Goal: Information Seeking & Learning: Learn about a topic

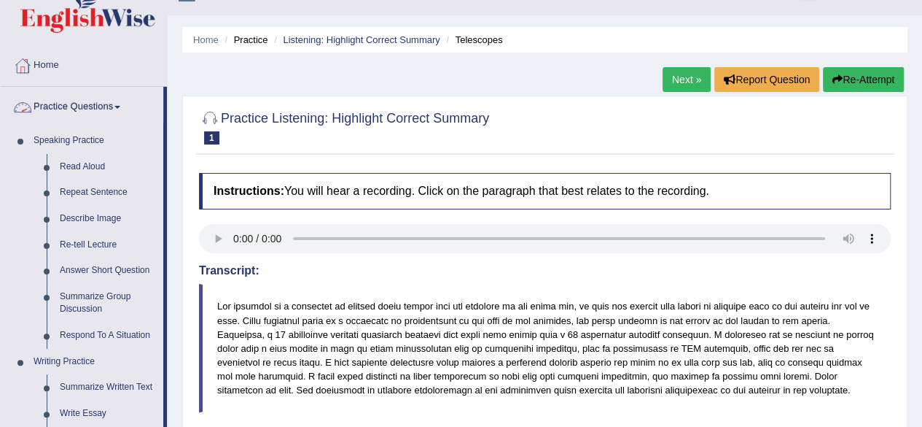
click at [79, 102] on link "Practice Questions" at bounding box center [82, 105] width 163 height 36
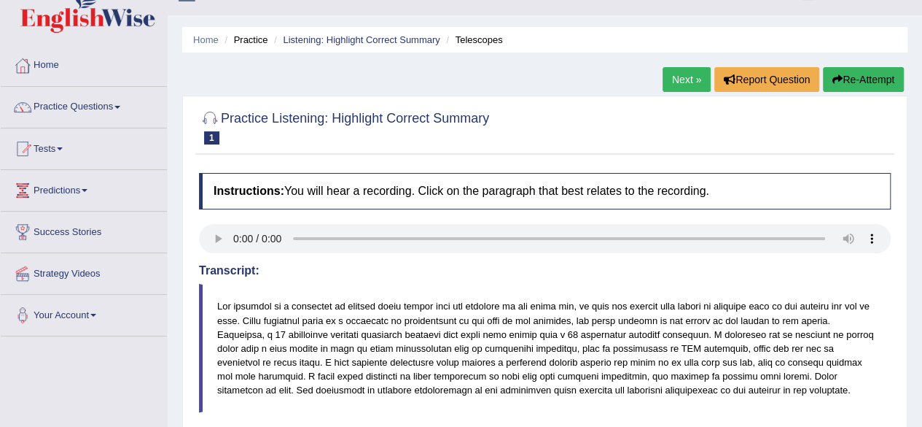
click at [86, 103] on link "Practice Questions" at bounding box center [84, 105] width 166 height 36
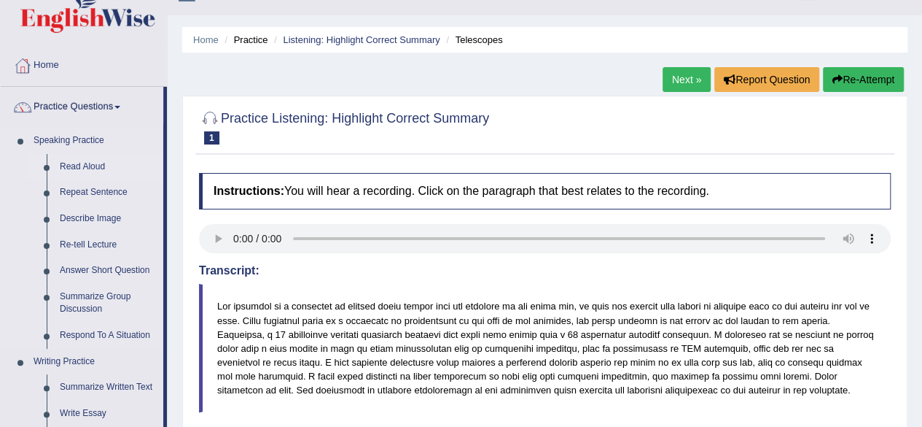
click at [79, 167] on link "Read Aloud" at bounding box center [108, 167] width 110 height 26
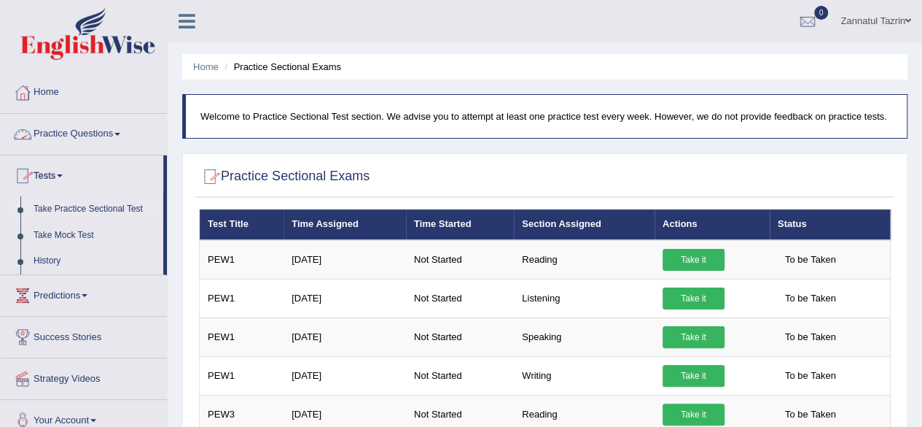
click at [96, 126] on link "Practice Questions" at bounding box center [84, 132] width 166 height 36
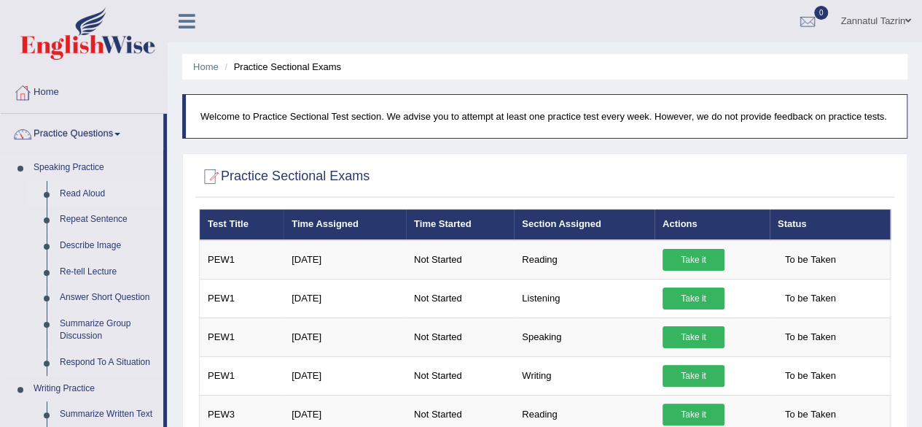
click at [73, 191] on link "Read Aloud" at bounding box center [108, 194] width 110 height 26
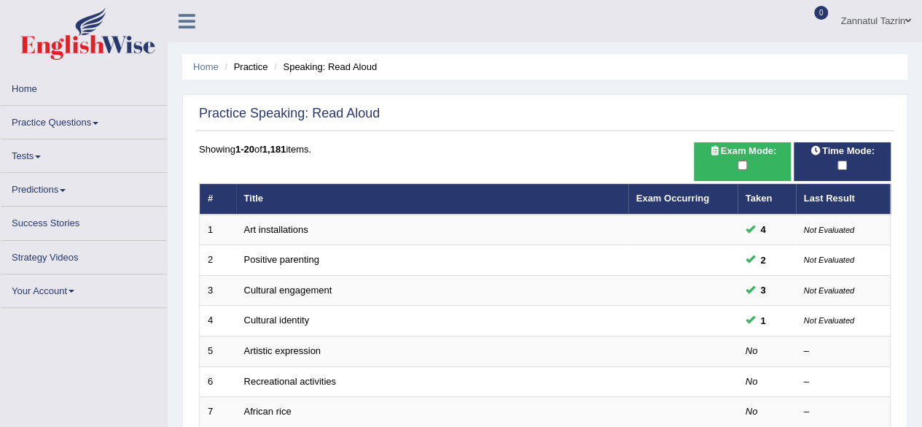
click at [908, 18] on span at bounding box center [909, 20] width 6 height 9
click at [79, 120] on link "Practice Questions" at bounding box center [84, 120] width 166 height 28
click at [99, 124] on link "Practice Questions" at bounding box center [84, 120] width 166 height 28
click at [52, 120] on link "Practice Questions" at bounding box center [84, 120] width 166 height 28
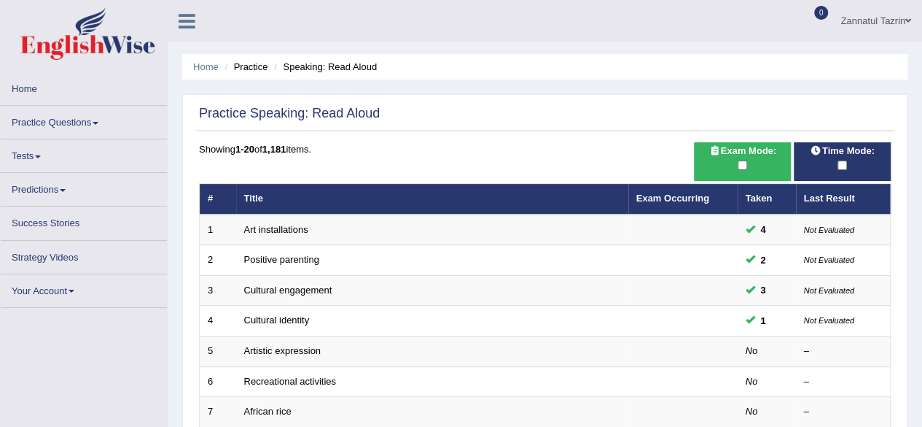
click at [103, 117] on link "Practice Questions" at bounding box center [84, 120] width 166 height 28
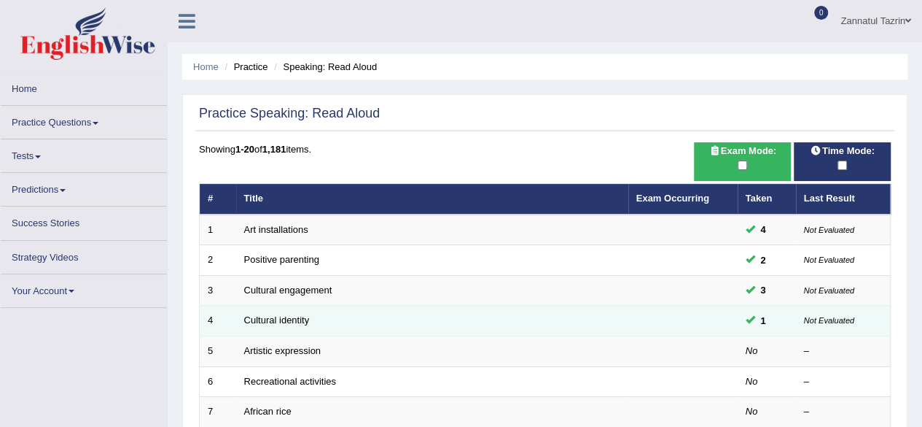
scroll to position [110, 0]
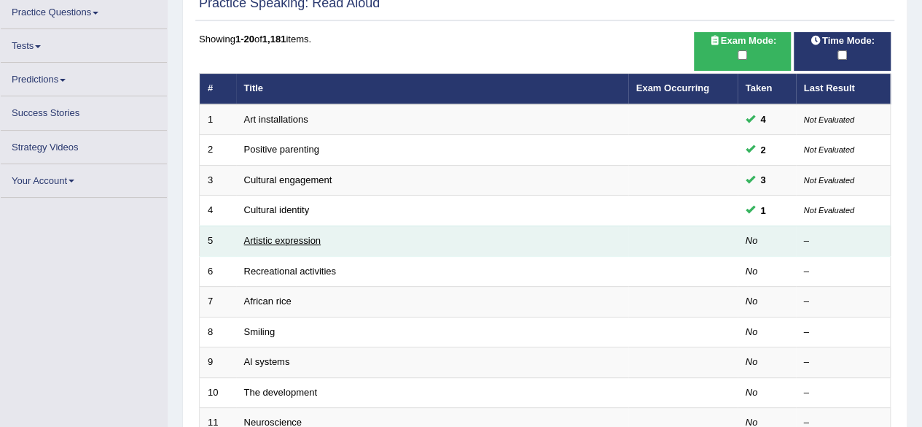
click at [284, 236] on link "Artistic expression" at bounding box center [282, 240] width 77 height 11
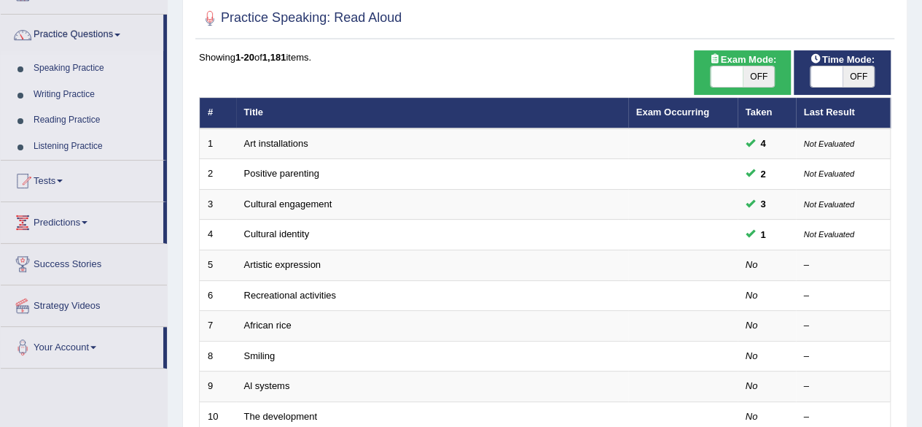
scroll to position [16, 0]
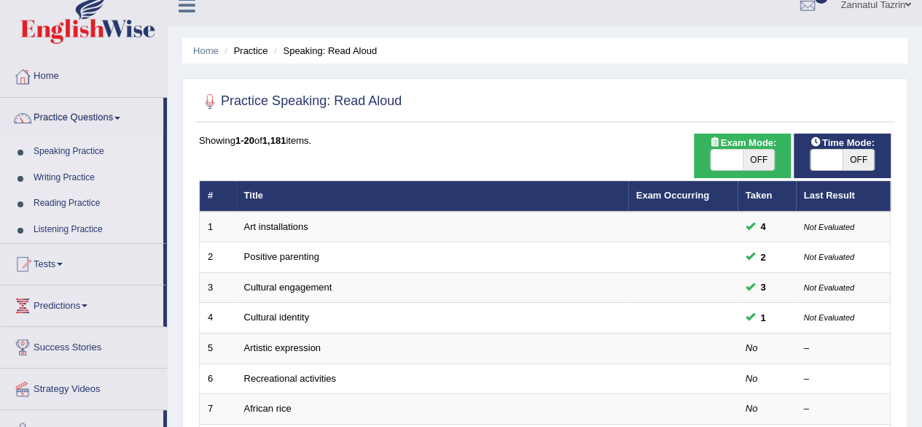
click at [71, 152] on link "Speaking Practice" at bounding box center [95, 152] width 136 height 26
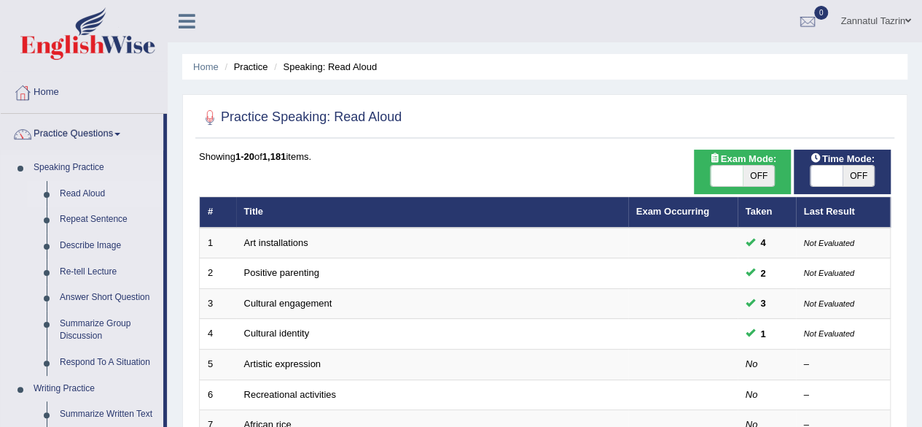
click at [84, 192] on link "Read Aloud" at bounding box center [108, 194] width 110 height 26
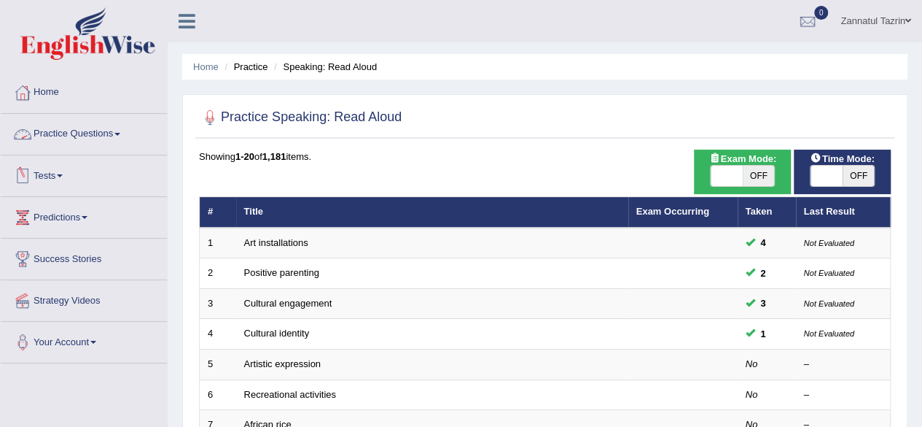
click at [83, 133] on link "Practice Questions" at bounding box center [84, 132] width 166 height 36
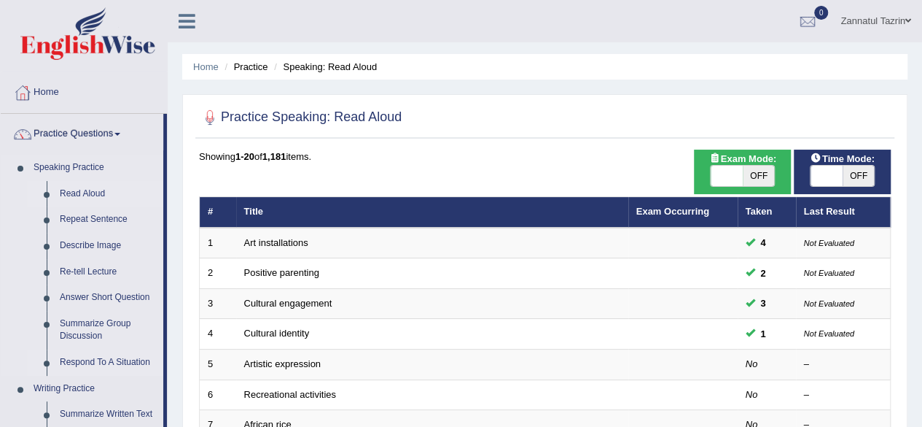
click at [96, 359] on link "Respond To A Situation" at bounding box center [108, 362] width 110 height 26
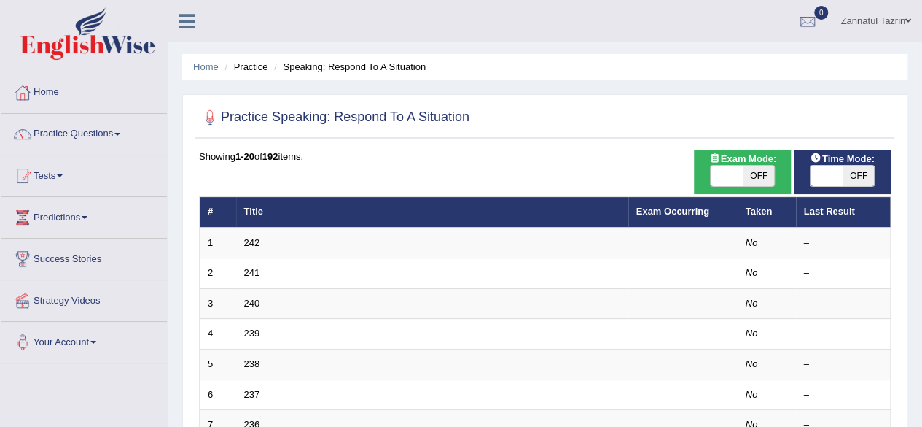
click at [115, 135] on link "Practice Questions" at bounding box center [84, 132] width 166 height 36
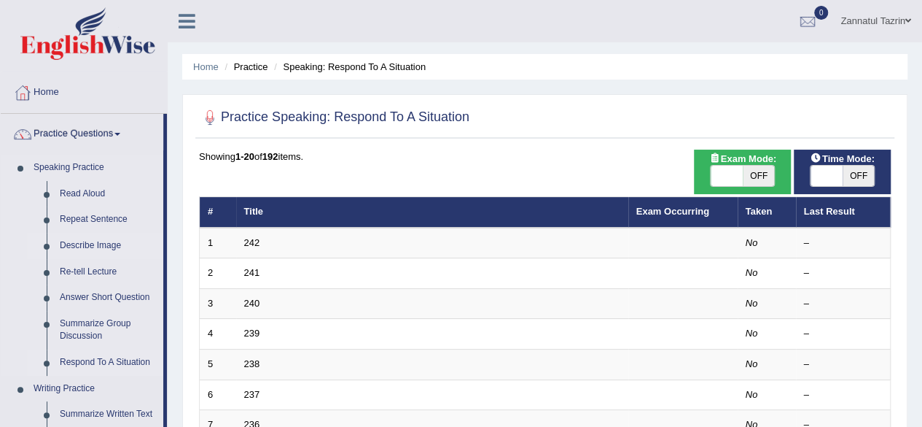
click at [98, 244] on link "Describe Image" at bounding box center [108, 246] width 110 height 26
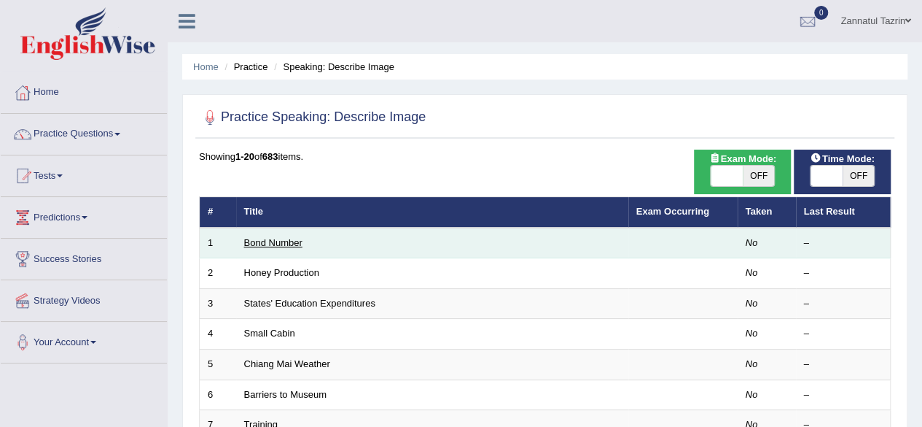
click at [267, 240] on link "Bond Number" at bounding box center [273, 242] width 58 height 11
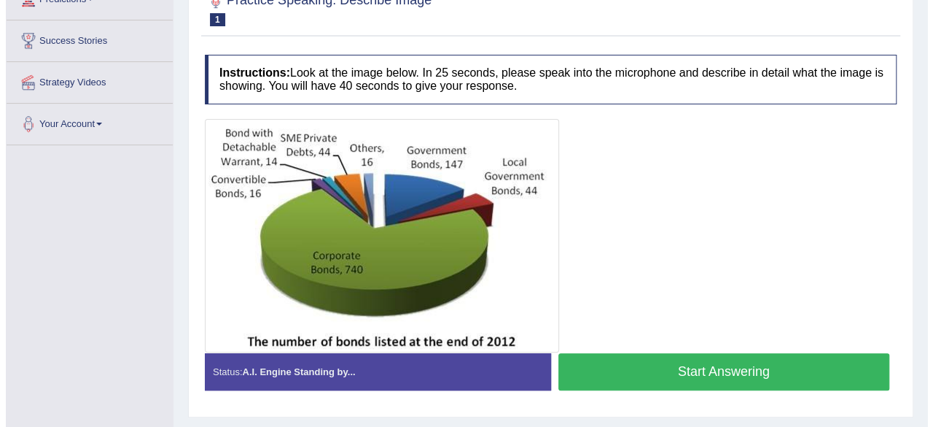
scroll to position [219, 0]
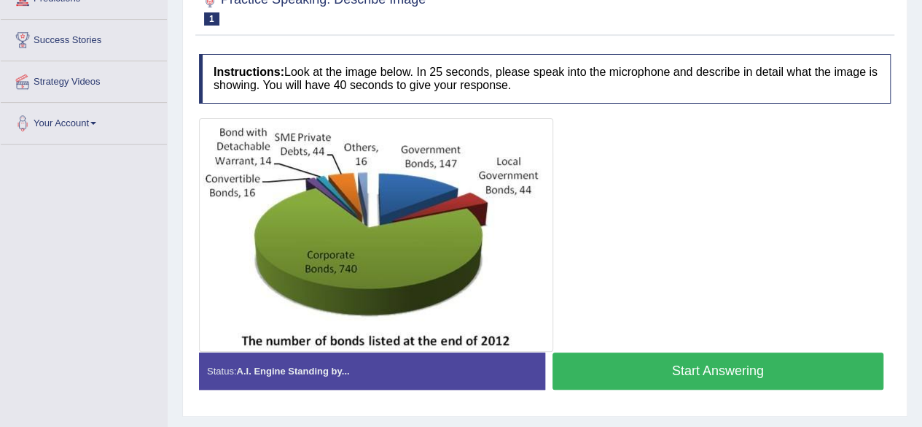
click at [701, 366] on button "Start Answering" at bounding box center [719, 370] width 332 height 37
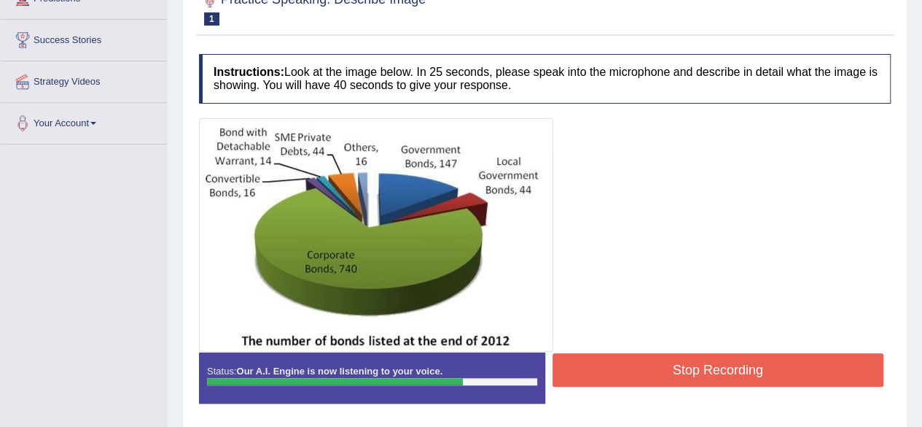
click at [702, 367] on button "Stop Recording" at bounding box center [719, 370] width 332 height 34
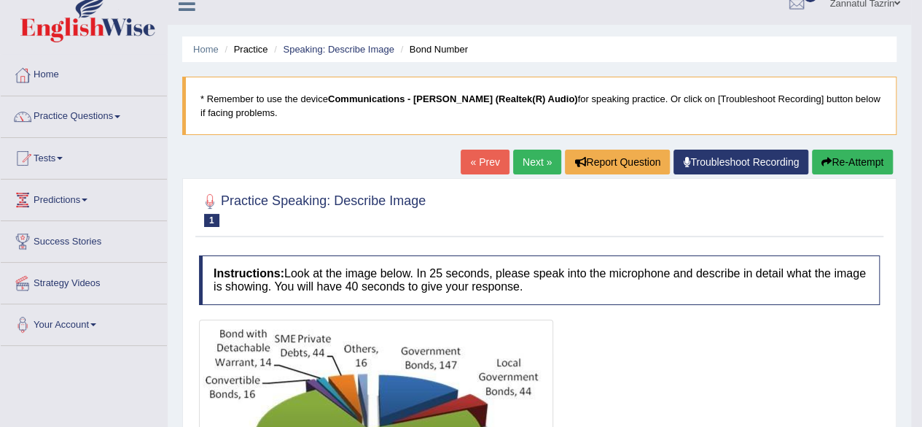
scroll to position [0, 0]
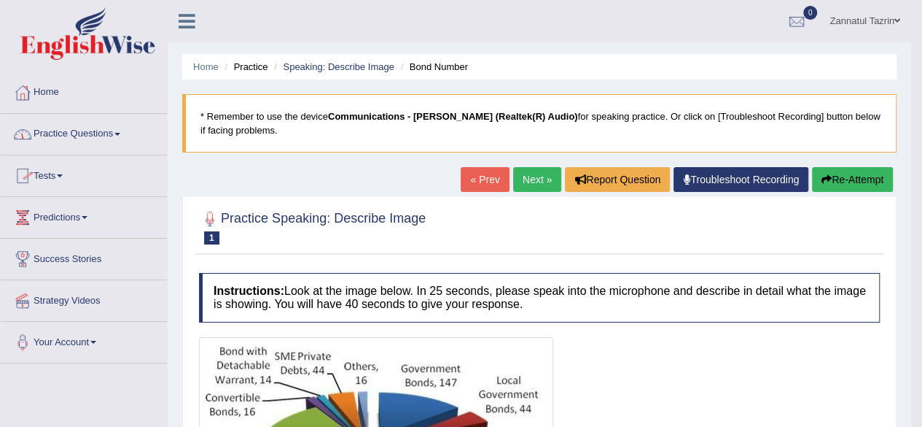
click at [83, 131] on link "Practice Questions" at bounding box center [84, 132] width 166 height 36
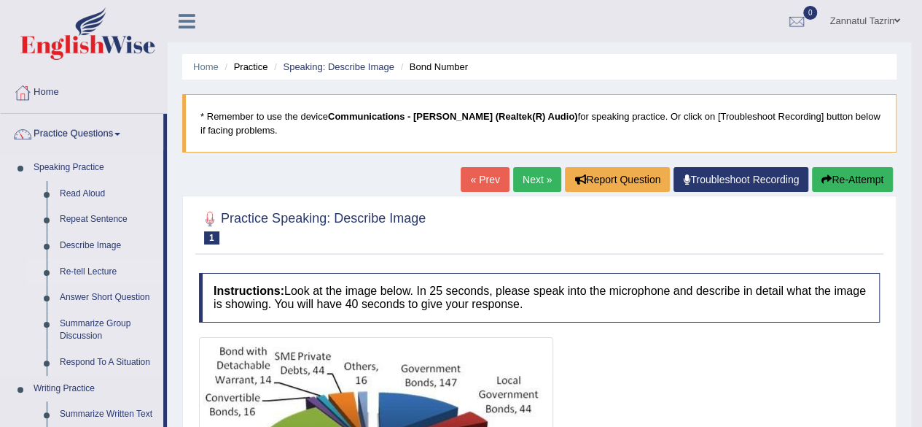
click at [92, 269] on link "Re-tell Lecture" at bounding box center [108, 272] width 110 height 26
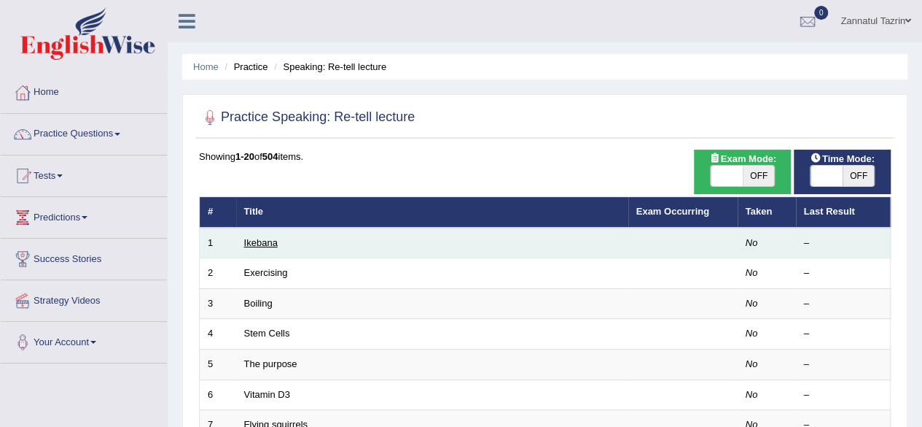
click at [254, 241] on link "Ikebana" at bounding box center [261, 242] width 34 height 11
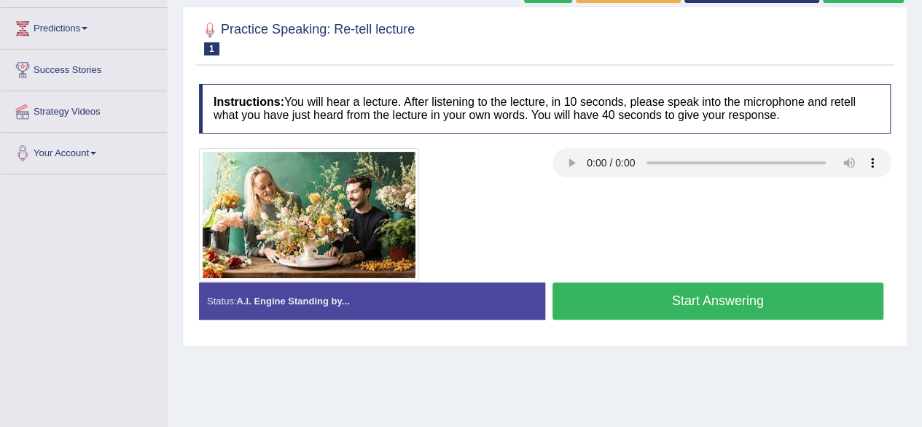
scroll to position [188, 0]
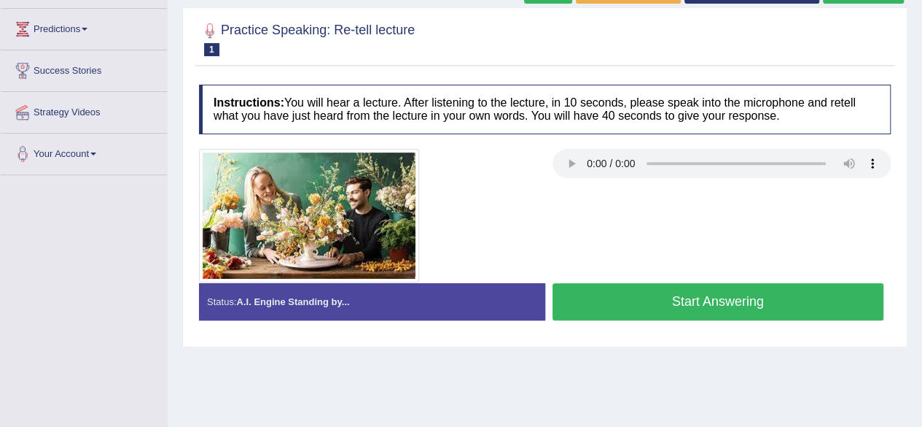
click at [736, 313] on button "Start Answering" at bounding box center [719, 301] width 332 height 37
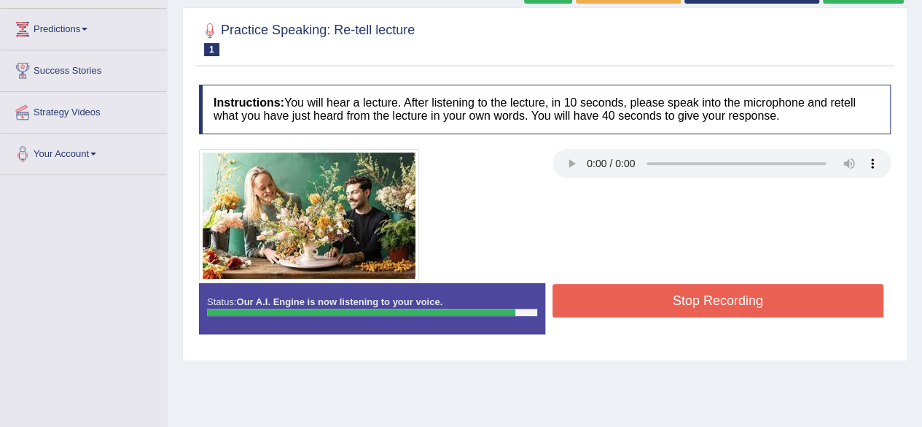
click at [736, 313] on button "Stop Recording" at bounding box center [719, 301] width 332 height 34
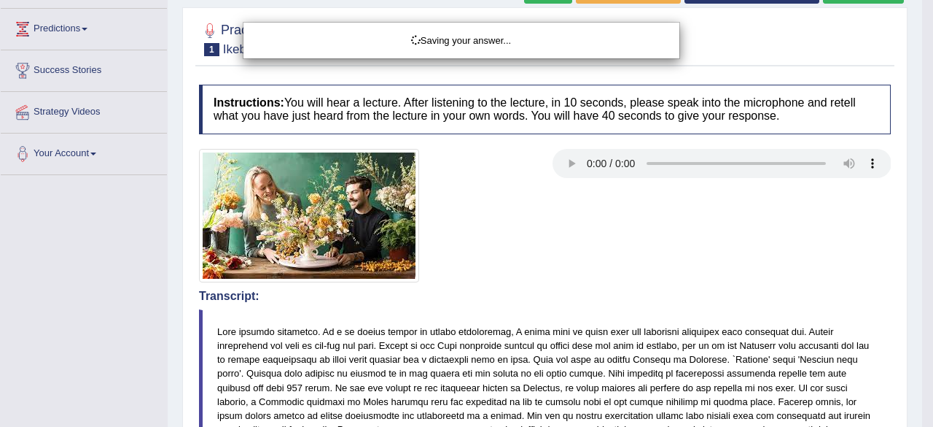
click at [915, 412] on div "Saving your answer..." at bounding box center [466, 213] width 933 height 427
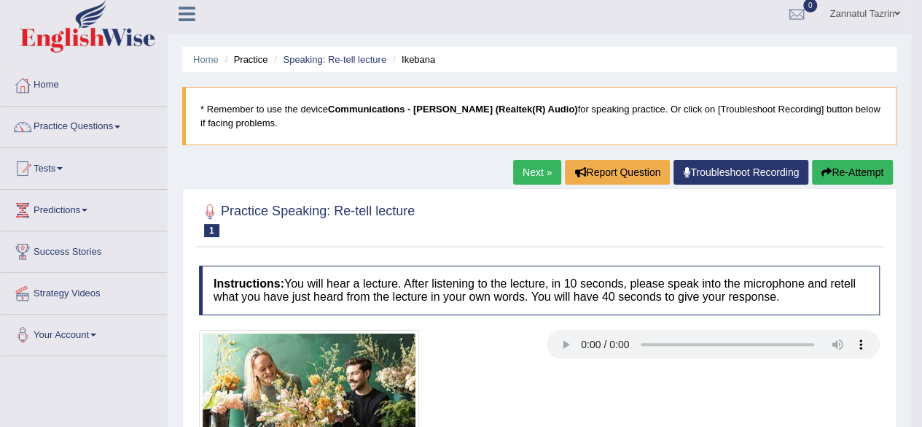
scroll to position [0, 0]
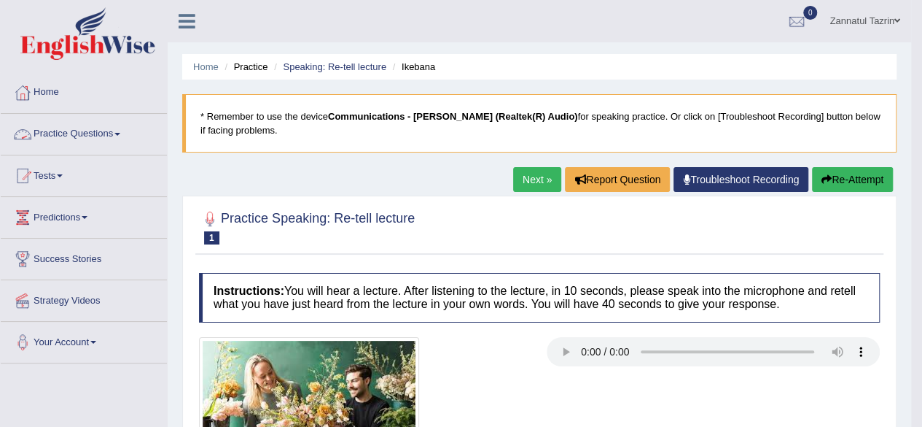
click at [114, 133] on link "Practice Questions" at bounding box center [84, 132] width 166 height 36
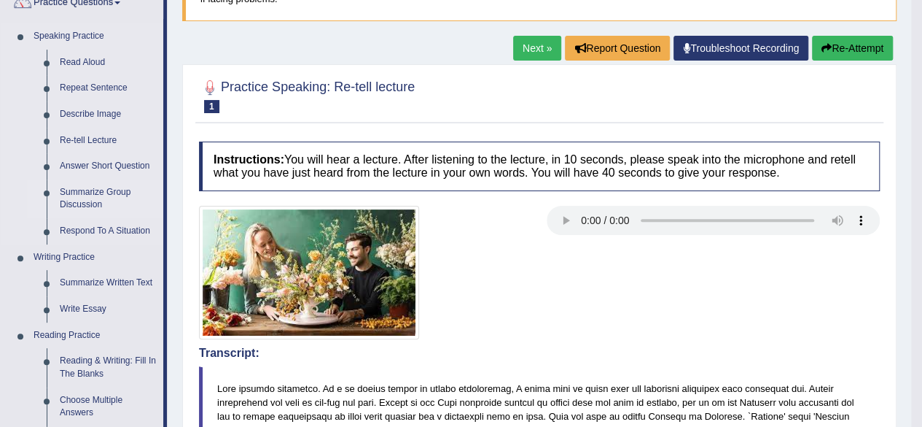
scroll to position [131, 0]
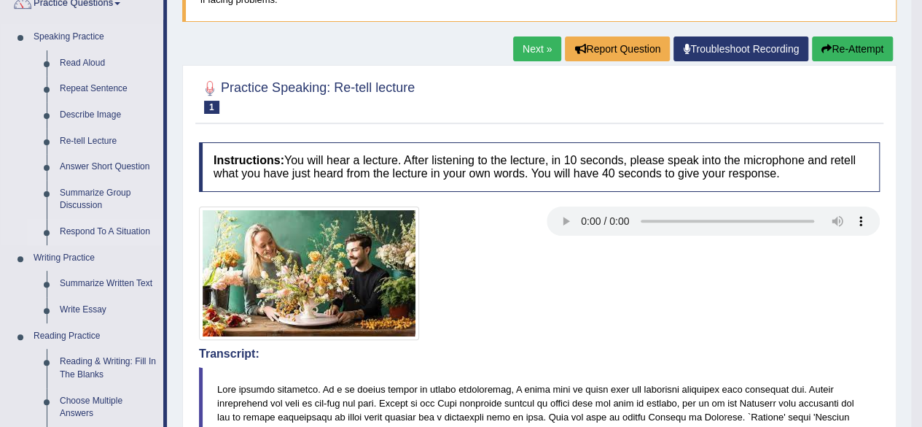
click at [115, 233] on link "Respond To A Situation" at bounding box center [108, 232] width 110 height 26
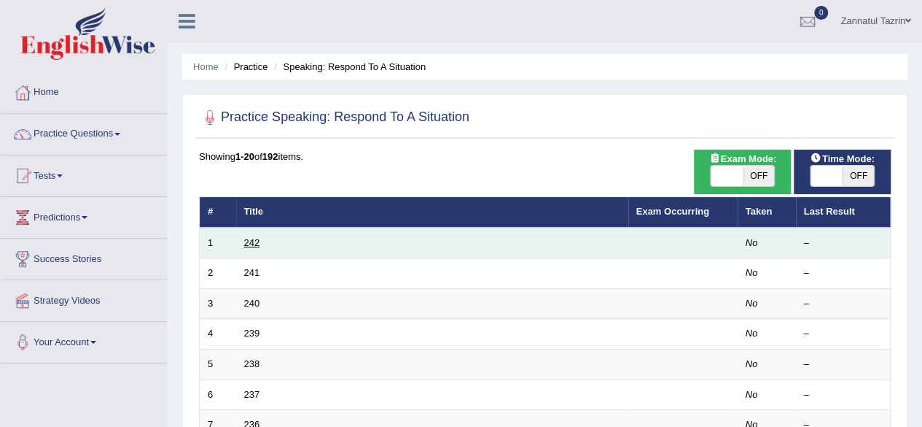
click at [255, 244] on link "242" at bounding box center [252, 242] width 16 height 11
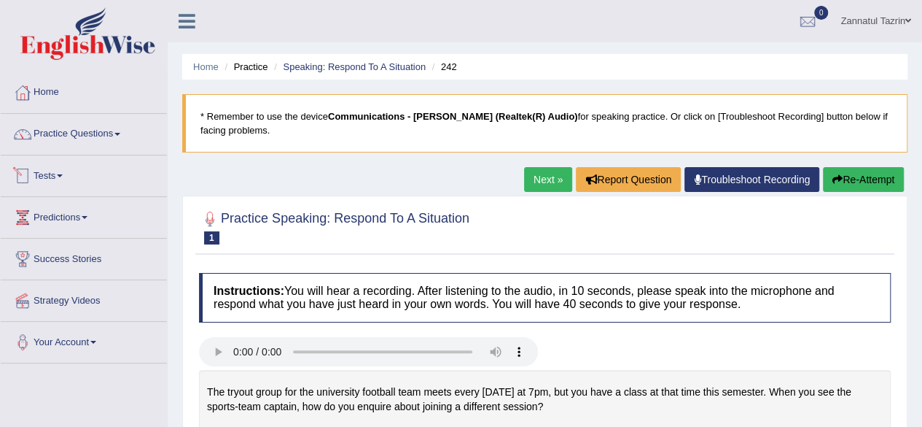
click at [63, 175] on span at bounding box center [60, 175] width 6 height 3
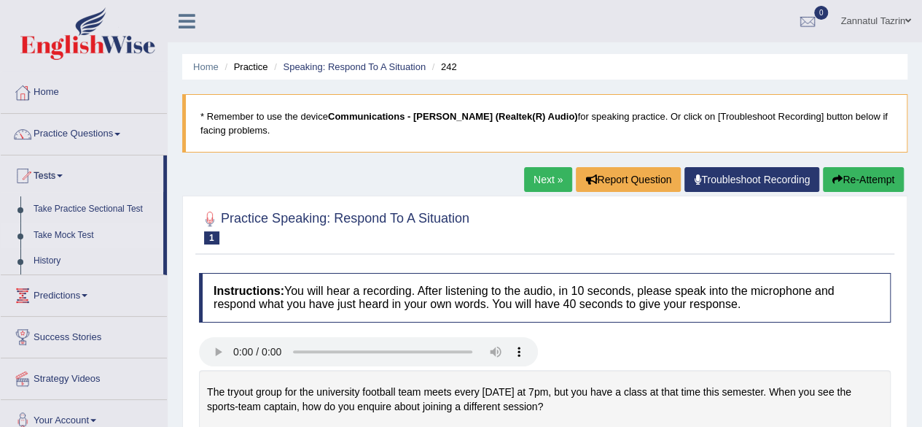
click at [55, 233] on link "Take Mock Test" at bounding box center [95, 235] width 136 height 26
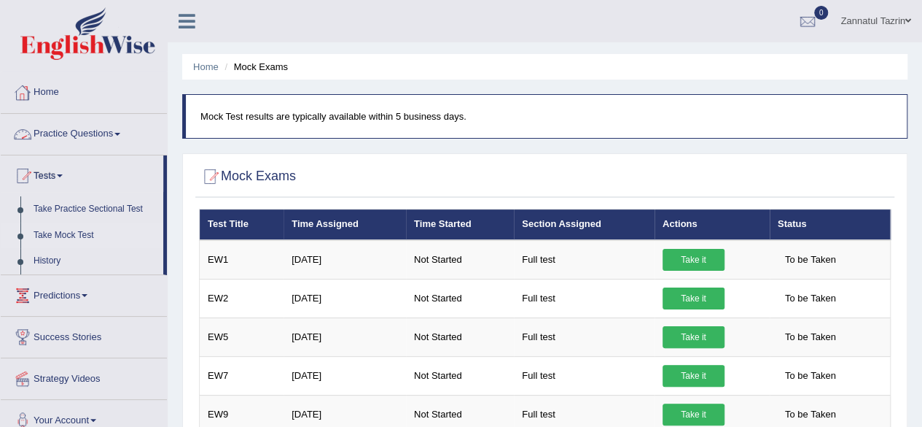
click at [48, 98] on link "Home" at bounding box center [84, 90] width 166 height 36
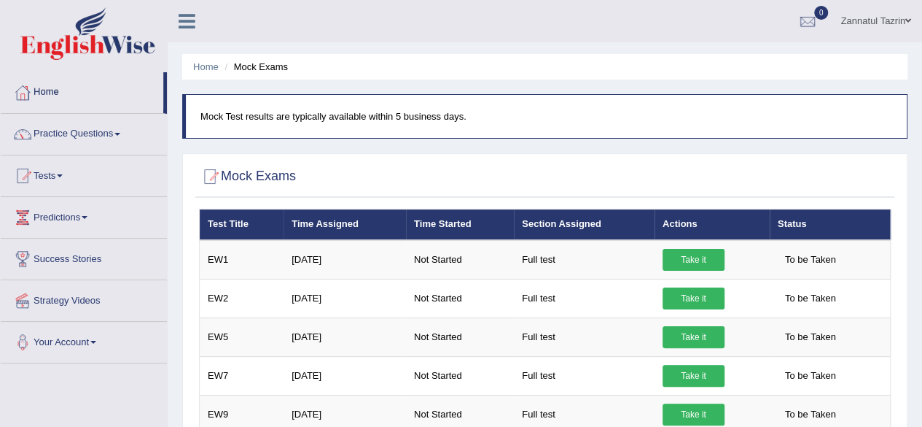
click at [47, 90] on link "Home" at bounding box center [82, 90] width 163 height 36
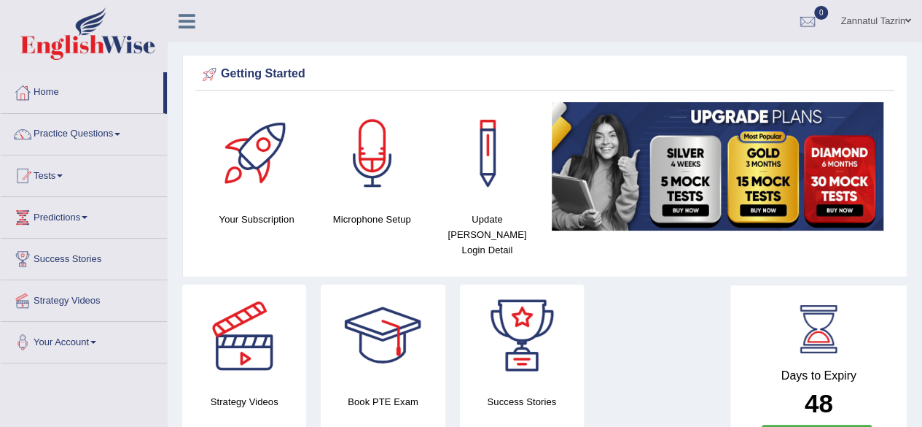
click at [907, 19] on span at bounding box center [909, 20] width 6 height 9
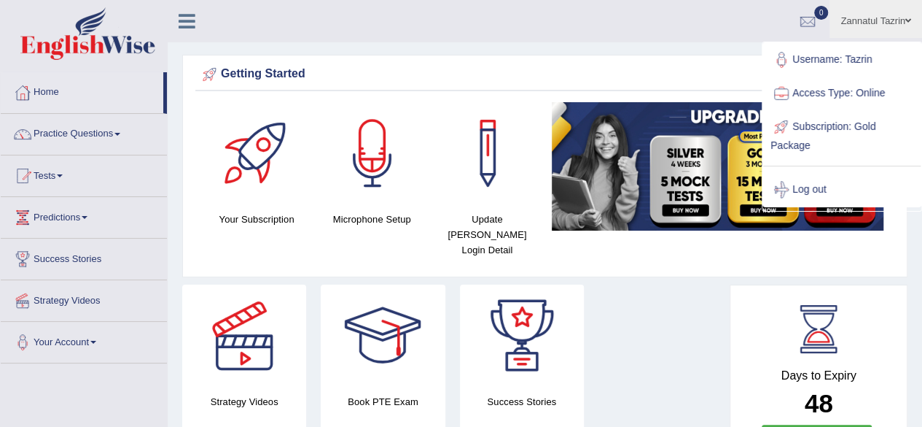
click at [672, 83] on div "Getting Started" at bounding box center [545, 74] width 692 height 22
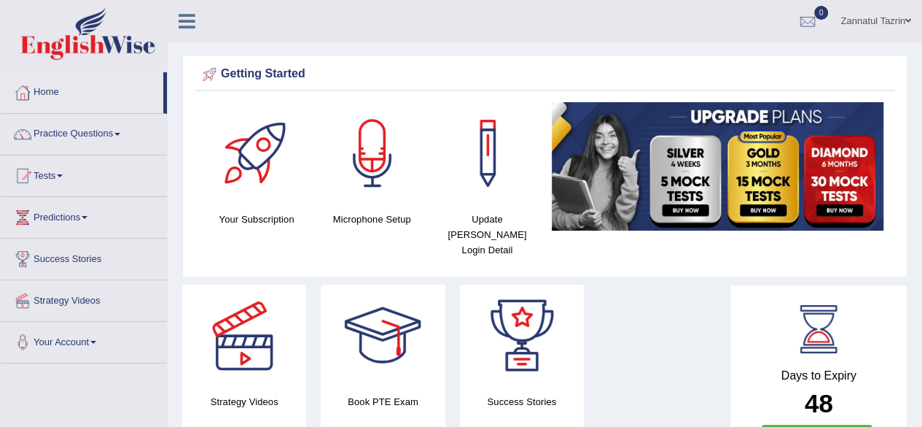
click at [659, 63] on div "Getting Started" at bounding box center [545, 74] width 692 height 22
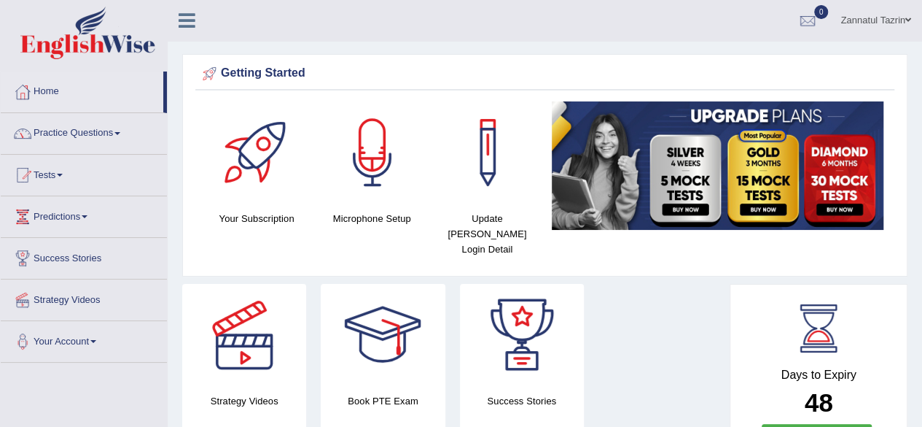
click at [66, 131] on link "Practice Questions" at bounding box center [84, 131] width 166 height 36
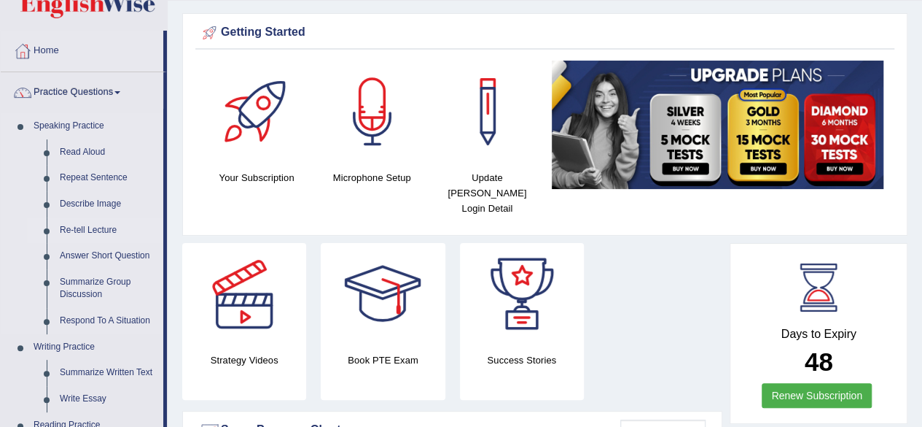
scroll to position [53, 0]
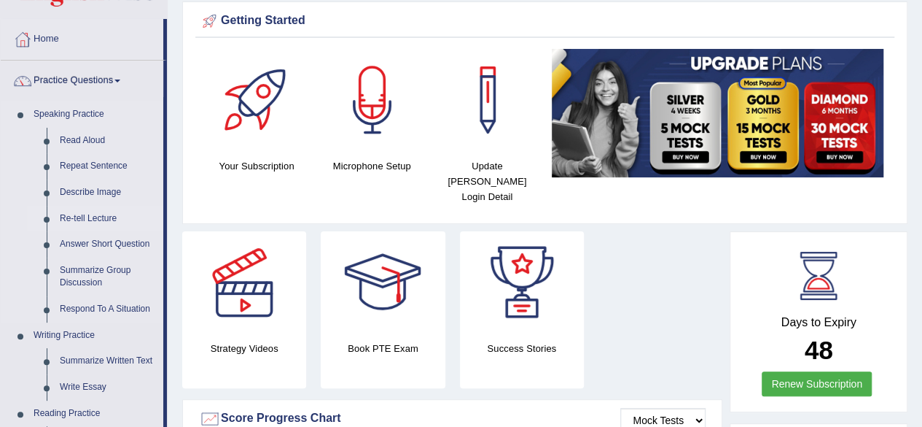
click at [85, 214] on link "Re-tell Lecture" at bounding box center [108, 219] width 110 height 26
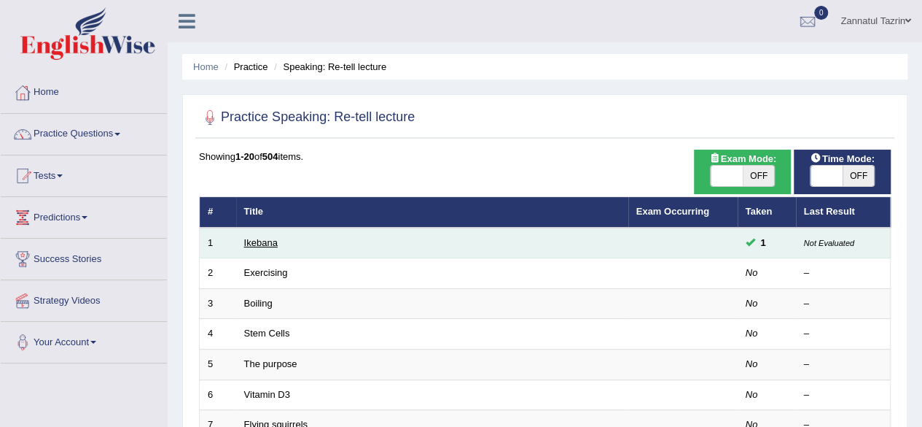
click at [261, 242] on link "Ikebana" at bounding box center [261, 242] width 34 height 11
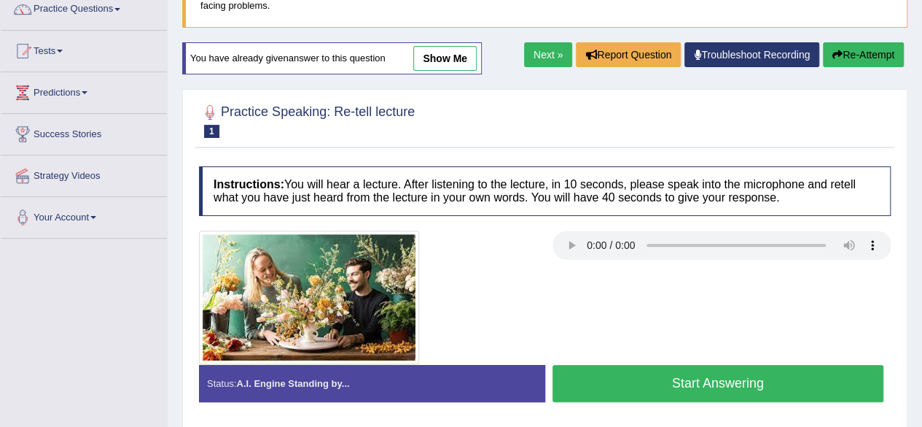
scroll to position [76, 0]
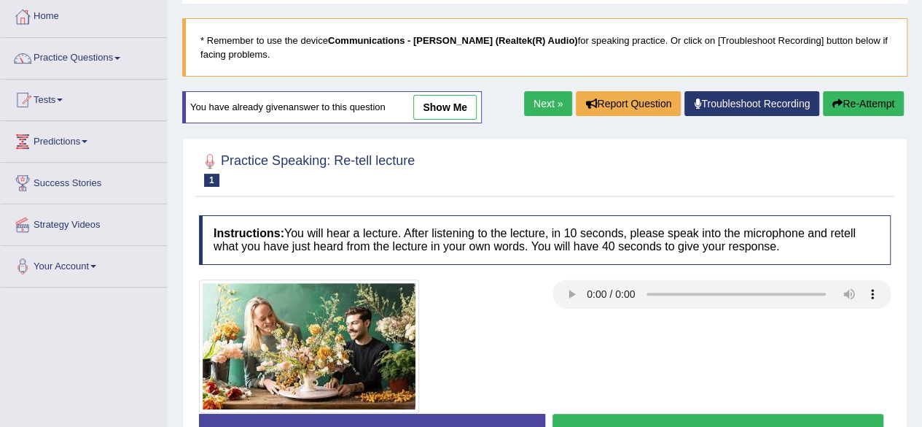
click at [450, 101] on link "show me" at bounding box center [444, 107] width 63 height 25
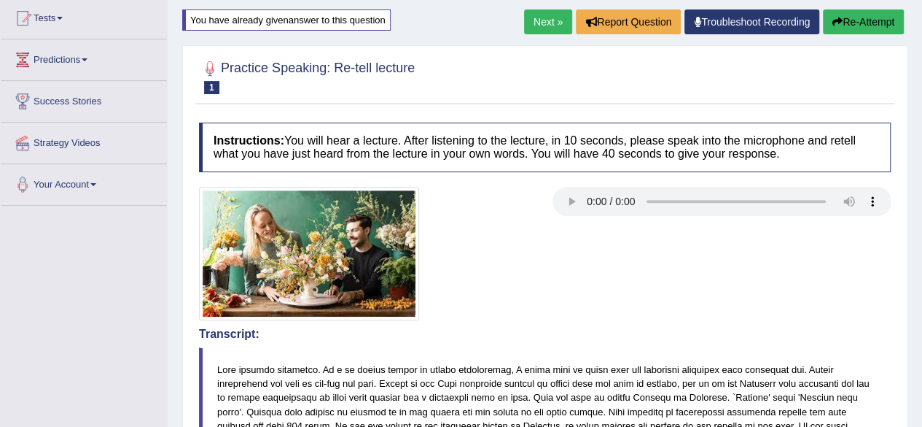
scroll to position [0, 0]
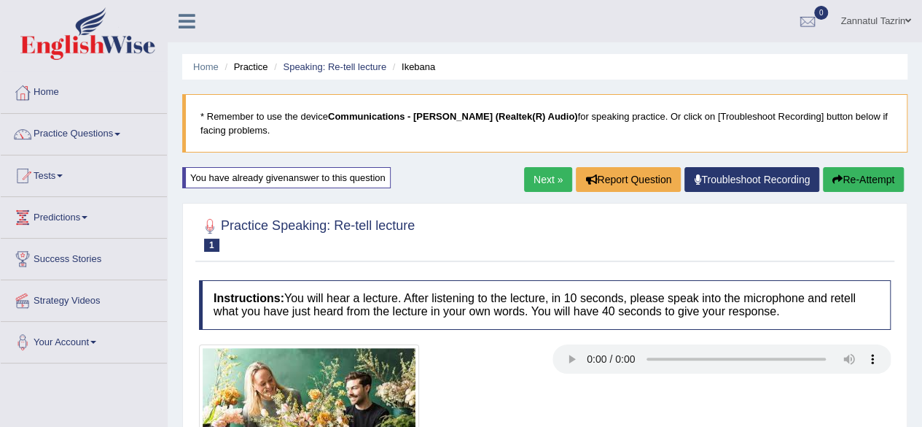
click at [468, 238] on div at bounding box center [545, 233] width 692 height 44
click at [511, 23] on ul "Zannatul Tazrin Toggle navigation Username: Tazrin Access Type: Online Subscrip…" at bounding box center [658, 21] width 529 height 42
click at [117, 133] on link "Practice Questions" at bounding box center [84, 132] width 166 height 36
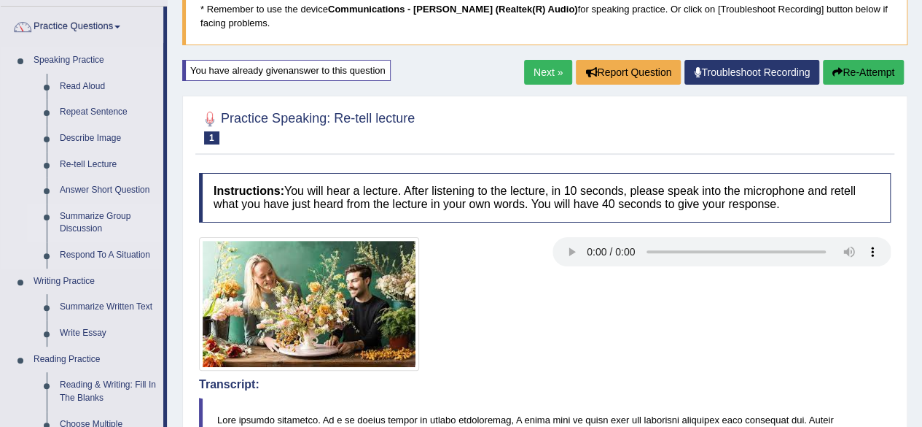
scroll to position [114, 0]
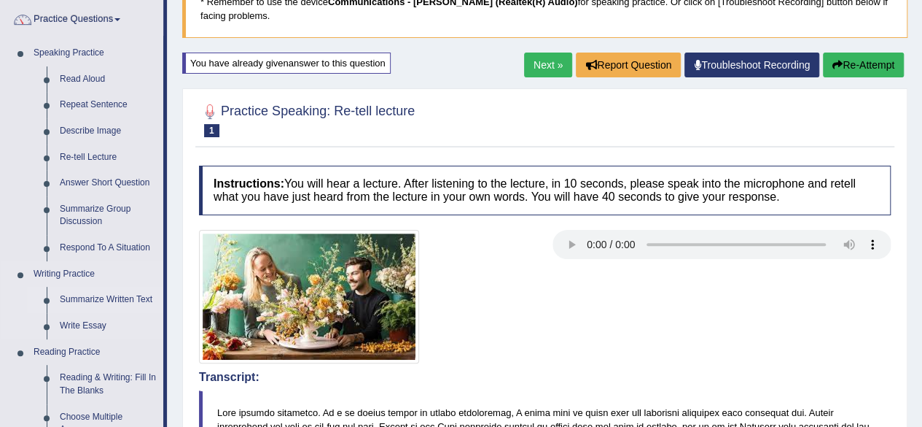
click at [114, 300] on link "Summarize Written Text" at bounding box center [108, 300] width 110 height 26
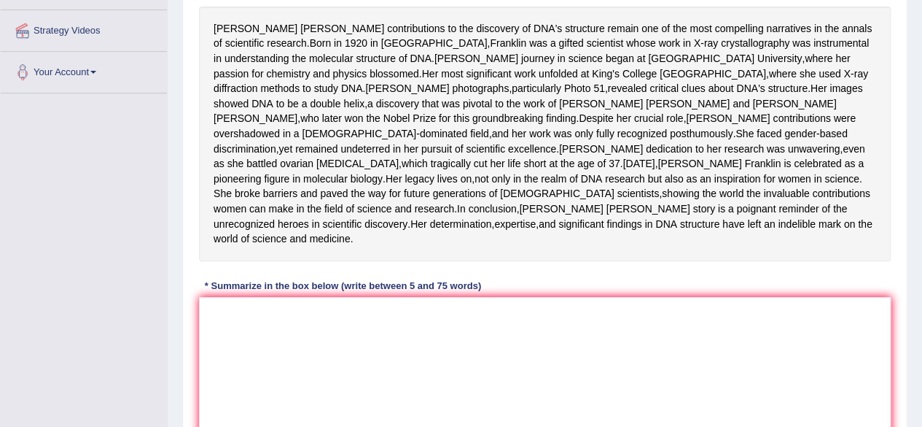
scroll to position [269, 0]
click at [238, 384] on textarea at bounding box center [545, 367] width 692 height 141
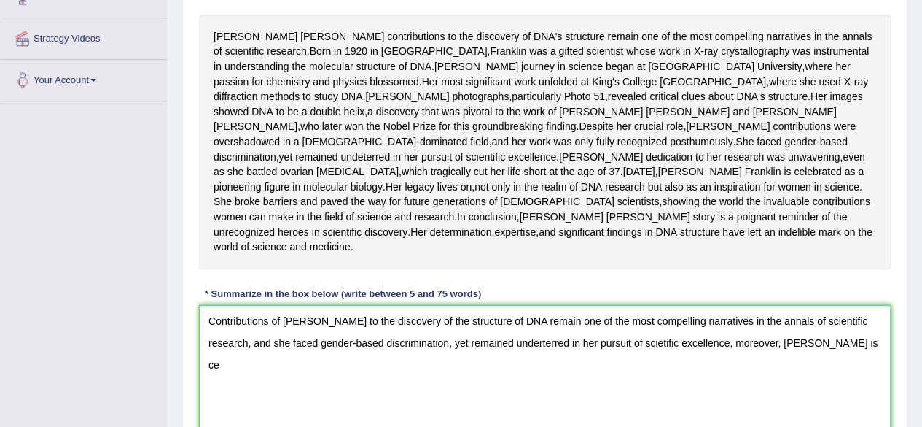
scroll to position [264, 0]
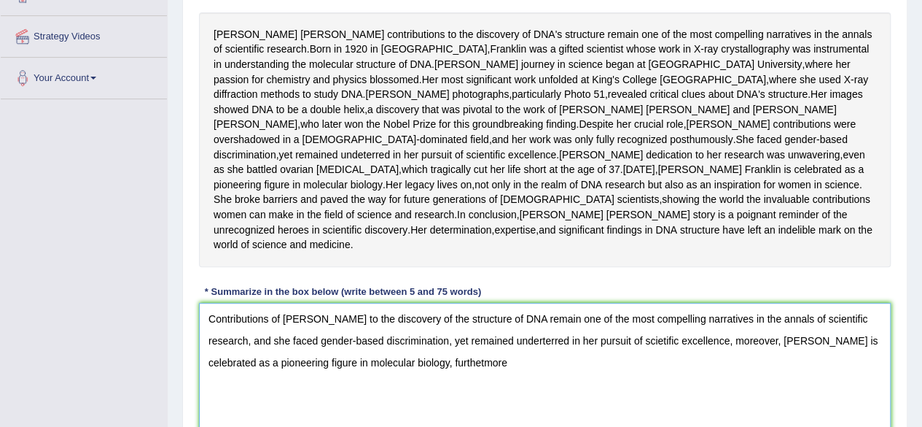
click at [484, 422] on textarea "Contributions of Rosalind Franklin to the discovery of the structure of DNA rem…" at bounding box center [545, 373] width 692 height 141
click at [505, 421] on textarea "Contributions of Rosalind Franklin to the discovery of the structure of DNA rem…" at bounding box center [545, 373] width 692 height 141
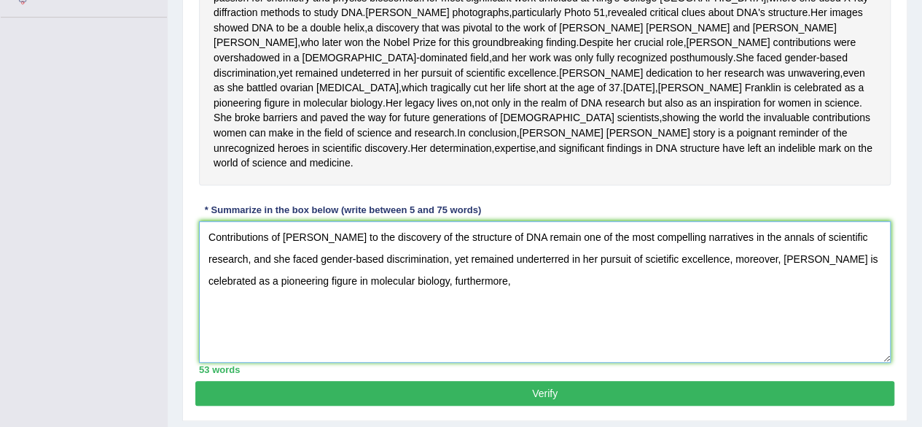
scroll to position [351, 0]
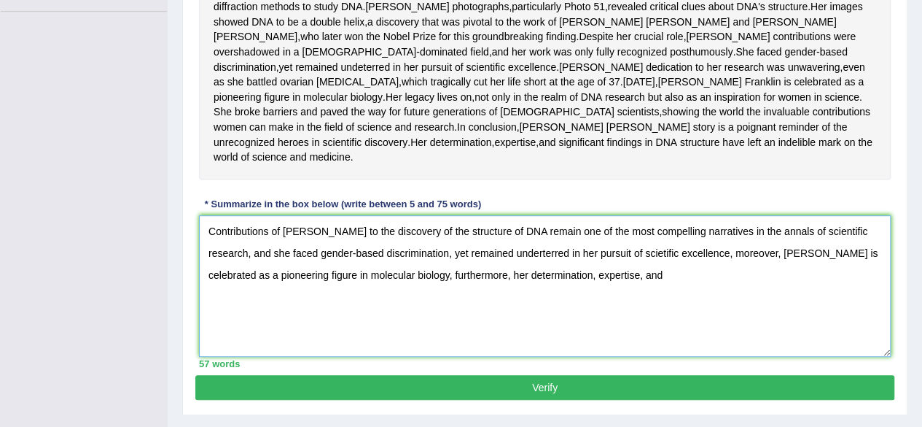
click at [662, 333] on textarea "Contributions of Rosalind Franklin to the discovery of the structure of DNA rem…" at bounding box center [545, 285] width 692 height 141
click at [513, 337] on textarea "Contributions of Rosalind Franklin to the discovery of the structure of DNA rem…" at bounding box center [545, 285] width 692 height 141
click at [567, 336] on textarea "Contributions of Rosalind Franklin to the discovery of the structure of DNA rem…" at bounding box center [545, 285] width 692 height 141
click at [448, 316] on textarea "Contributions of Rosalind Franklin to the discovery of the structure of DNA rem…" at bounding box center [545, 285] width 692 height 141
drag, startPoint x: 284, startPoint y: 292, endPoint x: 360, endPoint y: 300, distance: 76.2
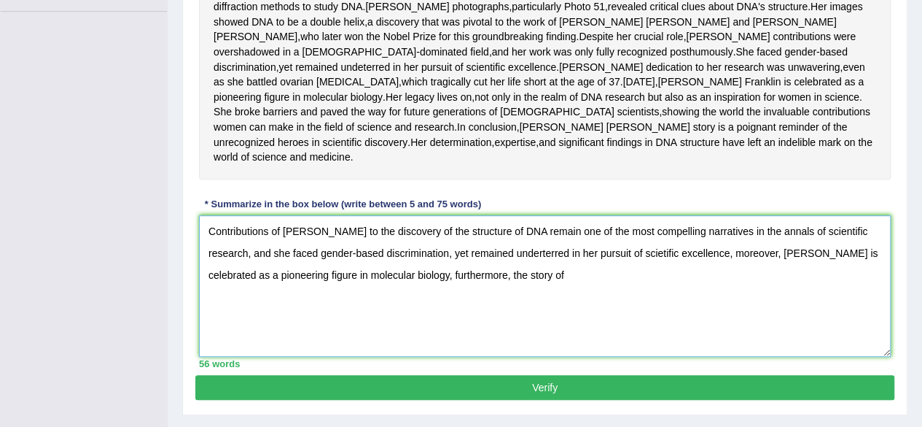
click at [360, 300] on textarea "Contributions of Rosalind Franklin to the discovery of the structure of DNA rem…" at bounding box center [545, 285] width 692 height 141
click at [567, 335] on textarea "Contributions of Rosalind Franklin to the discovery of the structure of DNA rem…" at bounding box center [545, 285] width 692 height 141
paste textarea "Rosalind Franklin"
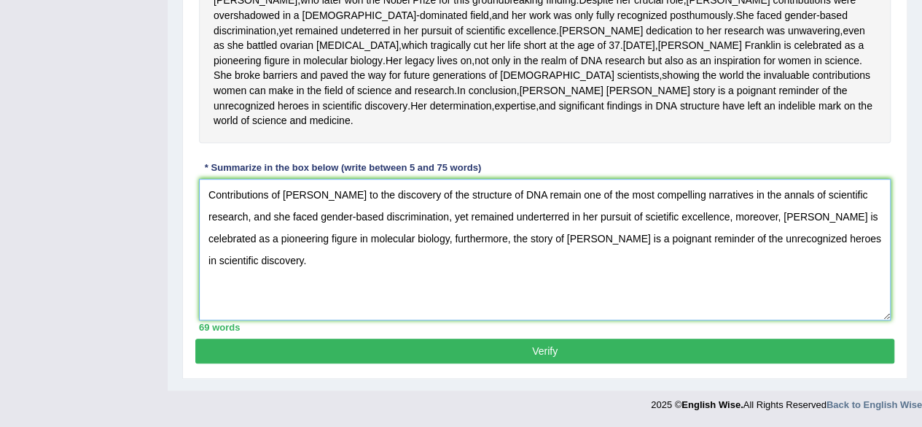
scroll to position [445, 0]
type textarea "Contributions of Rosalind Franklin to the discovery of the structure of DNA rem…"
click at [546, 356] on button "Verify" at bounding box center [544, 350] width 699 height 25
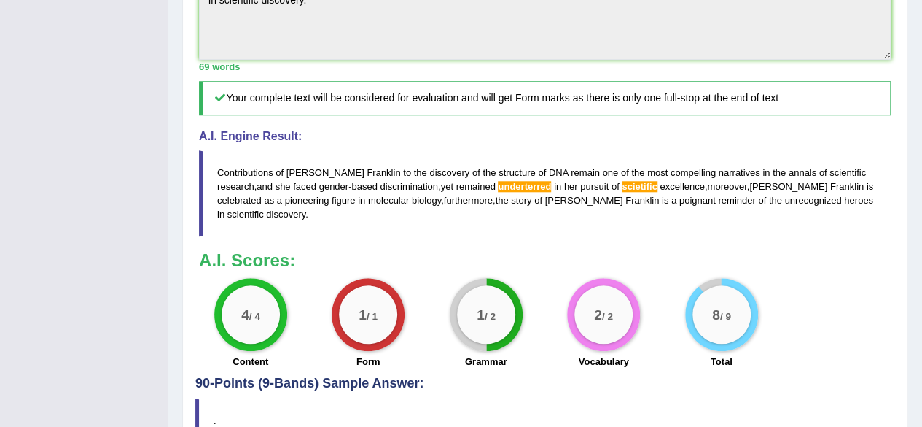
scroll to position [627, 0]
click at [221, 178] on span "Contributions" at bounding box center [245, 172] width 56 height 11
click at [233, 178] on span "Contributions" at bounding box center [245, 172] width 56 height 11
drag, startPoint x: 233, startPoint y: 228, endPoint x: 714, endPoint y: 289, distance: 484.4
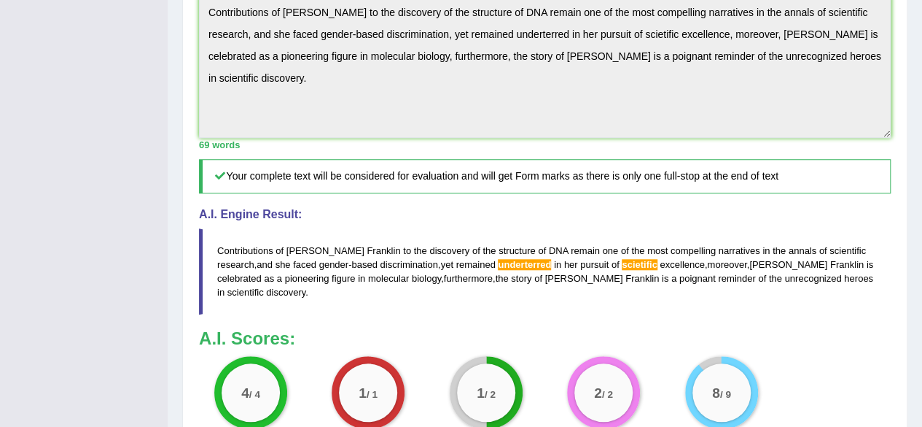
scroll to position [550, 0]
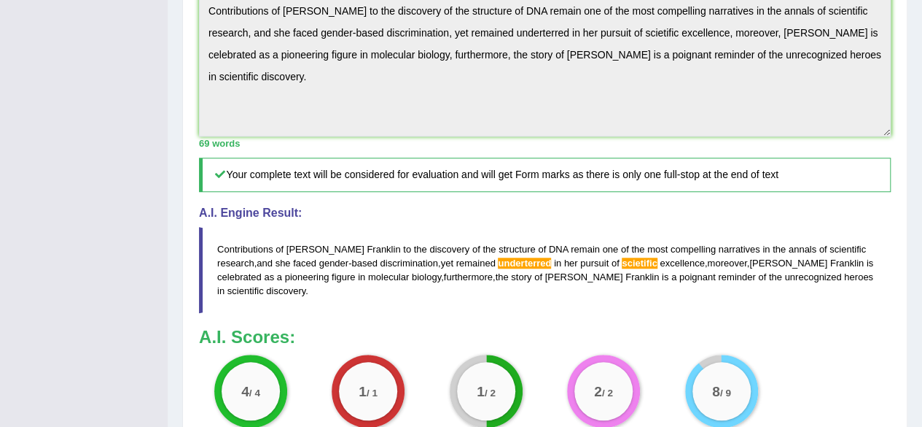
drag, startPoint x: 863, startPoint y: 335, endPoint x: 251, endPoint y: 281, distance: 614.8
click at [251, 281] on div "A.I. Engine Result: Contributions of Rosalind Franklin to the discovery of the …" at bounding box center [545, 259] width 692 height 106
drag, startPoint x: 217, startPoint y: 303, endPoint x: 926, endPoint y: 349, distance: 710.9
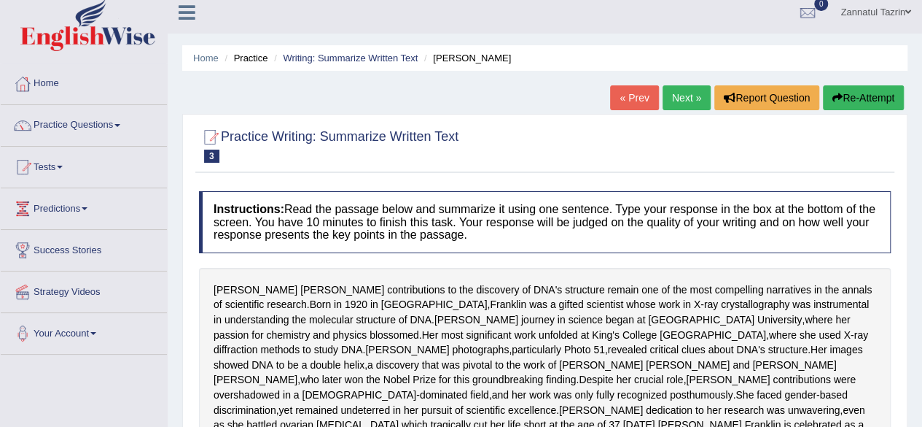
scroll to position [0, 0]
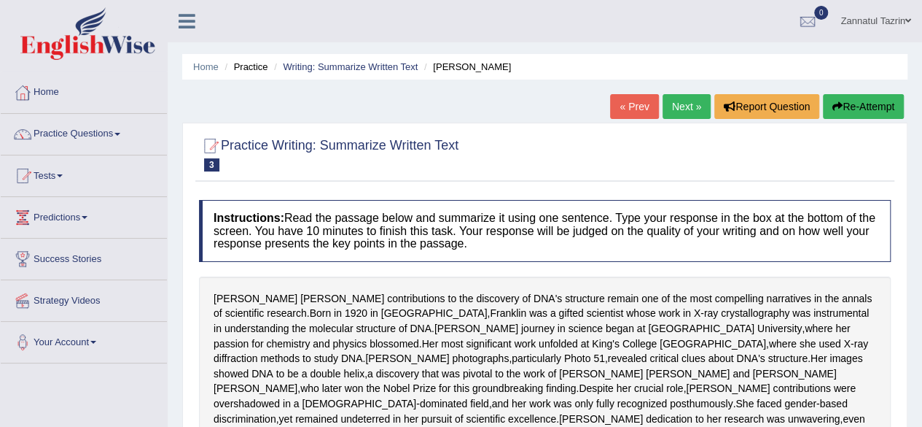
click at [872, 114] on button "Re-Attempt" at bounding box center [863, 106] width 81 height 25
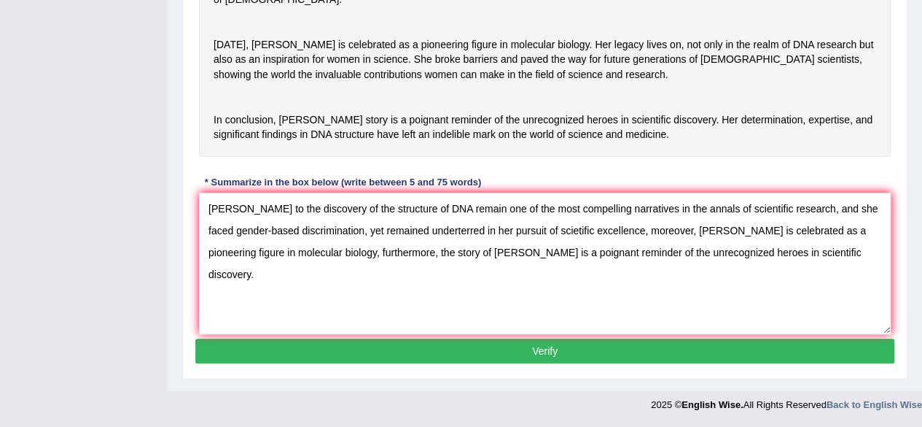
click at [211, 214] on textarea "Rosalind Franklin to the discovery of the structure of DNA remain one of the mo…" at bounding box center [545, 262] width 692 height 141
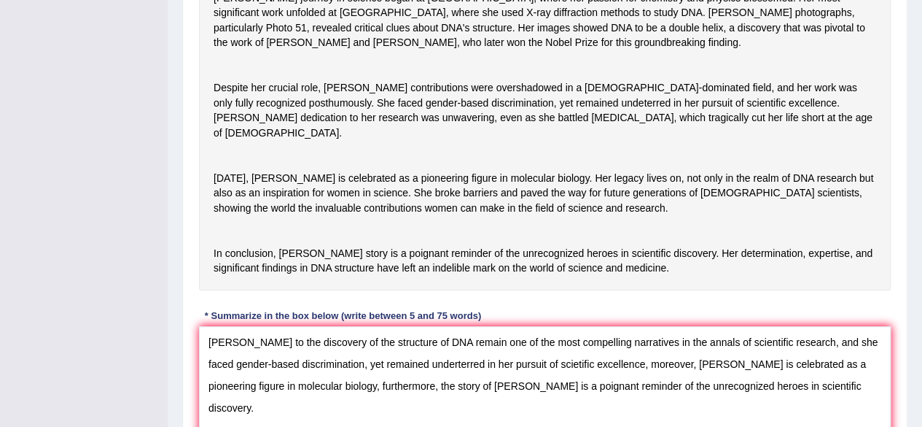
scroll to position [441, 0]
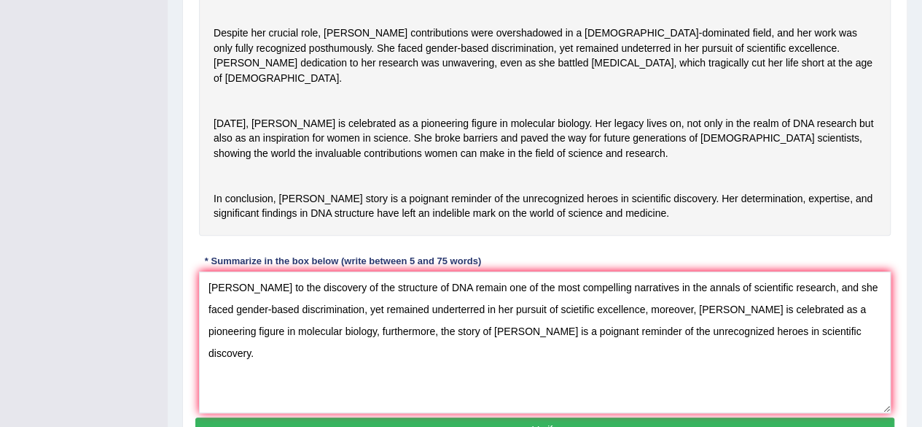
click at [287, 332] on textarea "Rosalind Franklin to the discovery of the structure of DNA remain one of the mo…" at bounding box center [545, 341] width 692 height 141
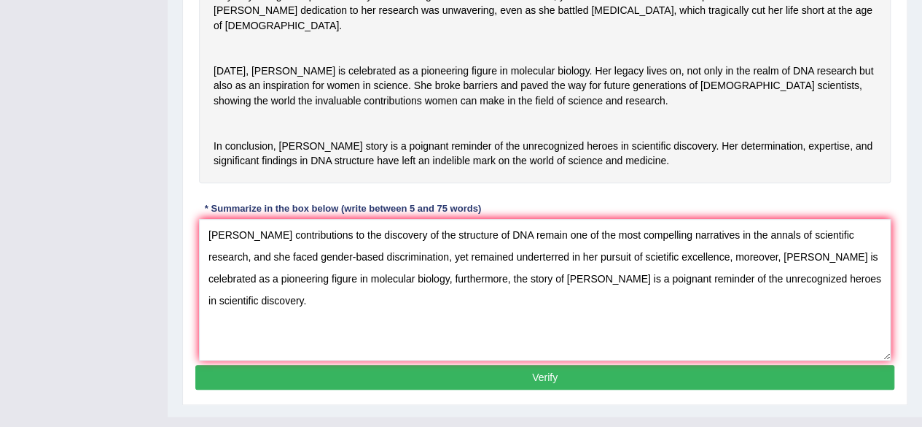
scroll to position [495, 0]
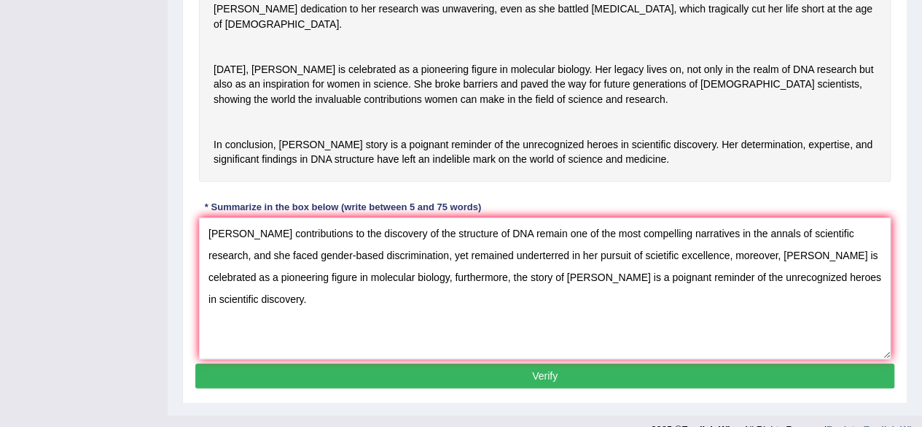
click at [542, 298] on textarea "Rosalind Franklin's contributions to the discovery of the structure of DNA rema…" at bounding box center [545, 287] width 692 height 141
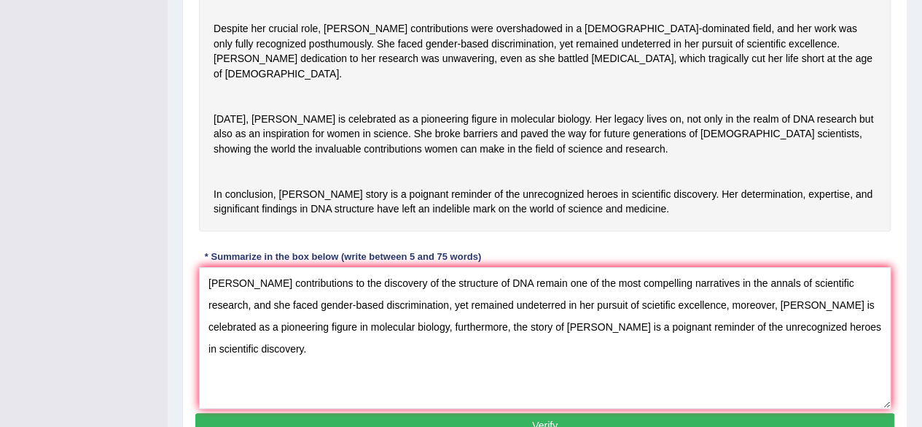
scroll to position [447, 0]
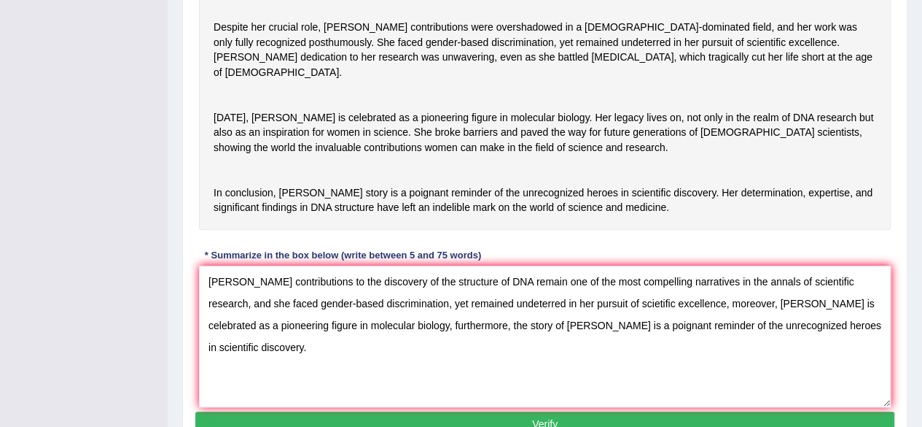
click at [659, 348] on textarea "Rosalind Franklin's contributions to the discovery of the structure of DNA rema…" at bounding box center [545, 335] width 692 height 141
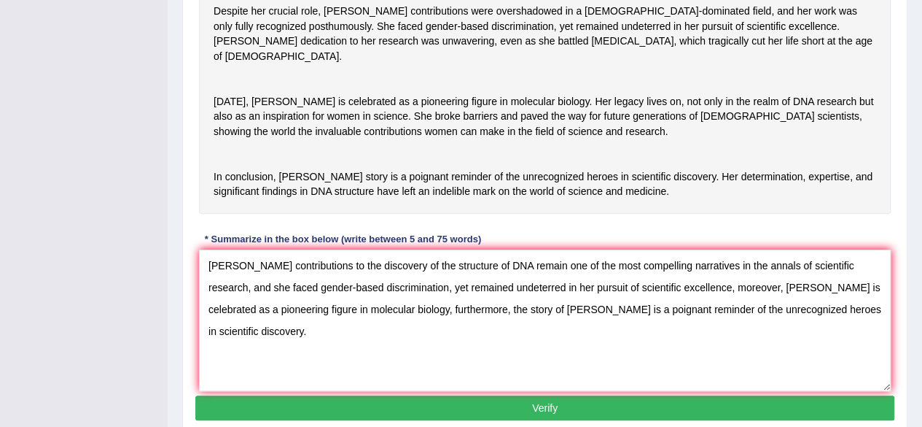
scroll to position [464, 0]
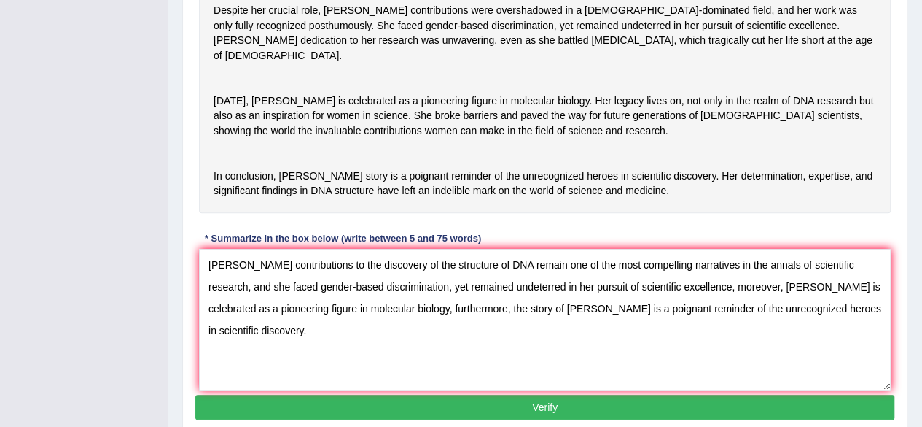
click at [565, 352] on textarea "Rosalind Franklin's contributions to the discovery of the structure of DNA rema…" at bounding box center [545, 319] width 692 height 141
click at [591, 352] on textarea "Rosalind Franklin's contributions to the discovery of the structure of DNA rema…" at bounding box center [545, 319] width 692 height 141
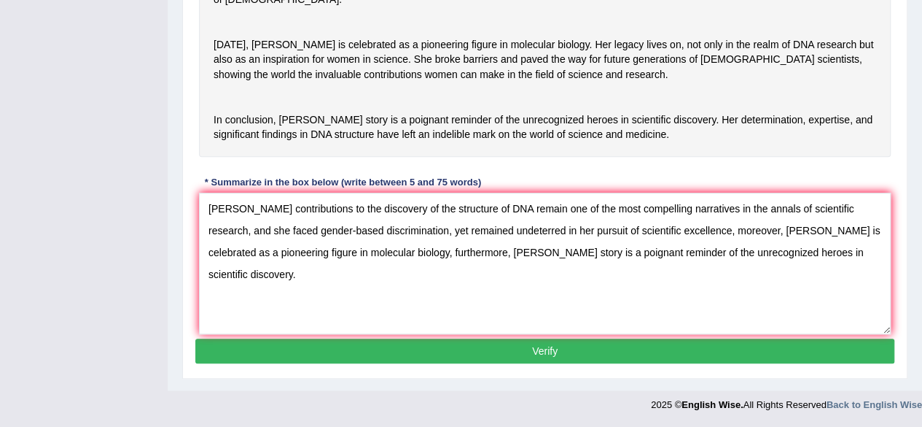
scroll to position [560, 0]
type textarea "Rosalind Franklin's contributions to the discovery of the structure of DNA rema…"
click at [561, 351] on button "Verify" at bounding box center [544, 350] width 699 height 25
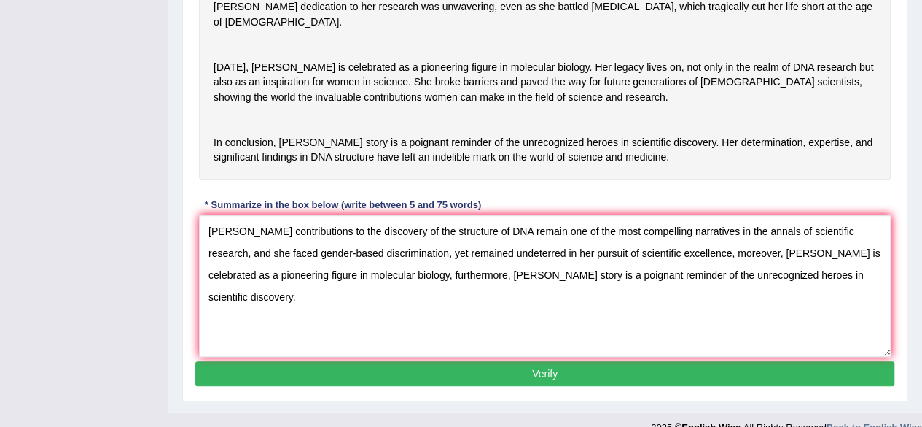
scroll to position [561, 0]
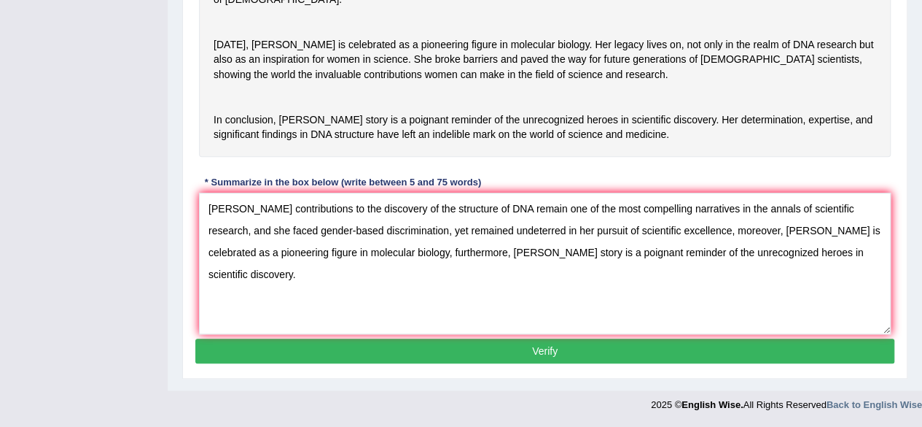
click at [555, 353] on button "Verify" at bounding box center [544, 350] width 699 height 25
click at [552, 349] on button "Verify" at bounding box center [544, 350] width 699 height 25
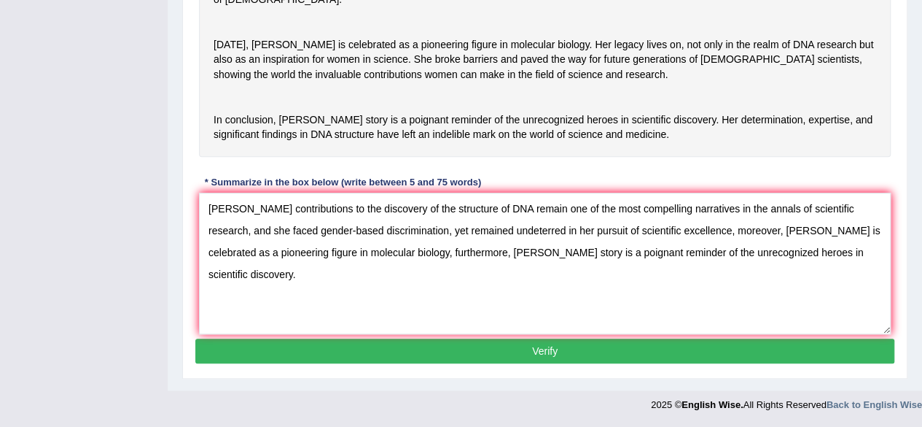
click at [195, 338] on button "Verify" at bounding box center [544, 350] width 699 height 25
drag, startPoint x: 552, startPoint y: 349, endPoint x: 434, endPoint y: 290, distance: 132.1
click at [434, 290] on div "Practice Writing: Summarize Written Text 3 Rosalid Franklin Instructions: Read …" at bounding box center [544, 0] width 725 height 758
click at [301, 279] on textarea "Rosalind Franklin's contributions to the discovery of the structure of DNA rema…" at bounding box center [545, 262] width 692 height 141
click at [222, 209] on textarea "Rosalind Franklin's contributions to the discovery of the structure of DNA rema…" at bounding box center [545, 262] width 692 height 141
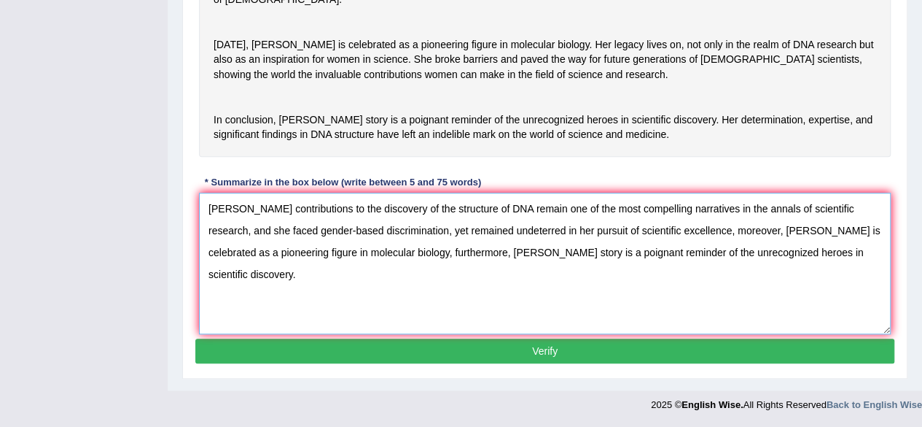
click at [318, 281] on textarea "Rosalind Franklin's contributions to the discovery of the structure of DNA rema…" at bounding box center [545, 262] width 692 height 141
click at [320, 276] on textarea "Rosalind Franklin's contributions to the discovery of the structure of DNA rema…" at bounding box center [545, 262] width 692 height 141
click at [251, 219] on textarea "Rosalind Franklin's contributions to the discovery of the structure of DNA rema…" at bounding box center [545, 262] width 692 height 141
click at [296, 279] on textarea "Rosalind Franklin's contributions to the discovery of the structure of DNA rema…" at bounding box center [545, 262] width 692 height 141
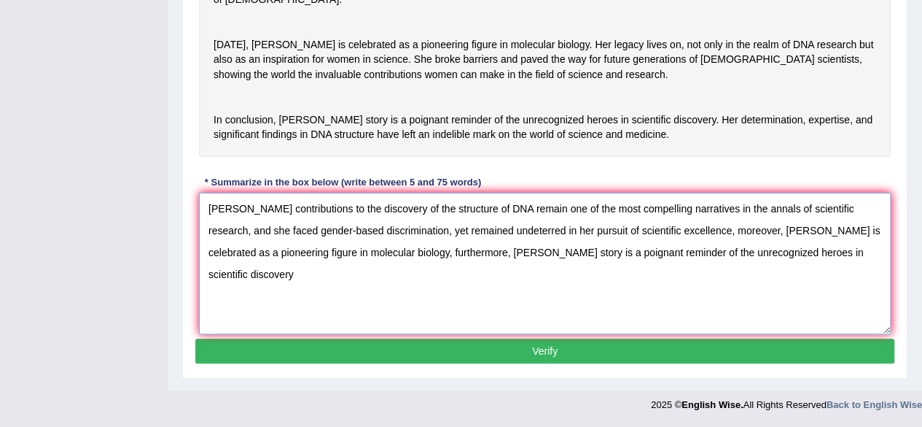
type textarea "Rosalind Franklin's contributions to the discovery of the structure of DNA rema…"
click at [542, 355] on button "Verify" at bounding box center [544, 350] width 699 height 25
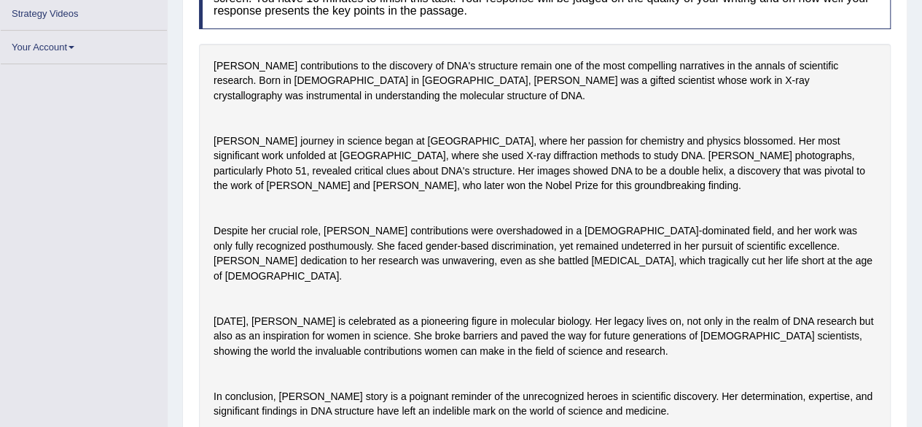
scroll to position [0, 0]
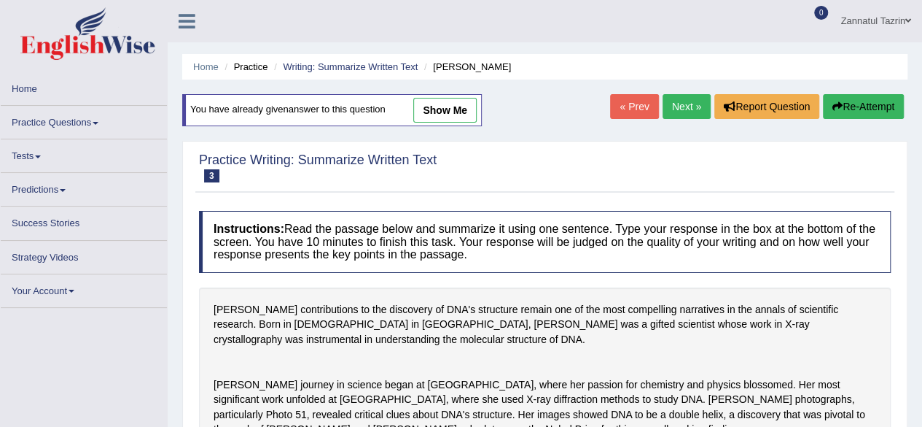
click at [682, 104] on link "Next »" at bounding box center [687, 106] width 48 height 25
click at [684, 109] on link "Next »" at bounding box center [687, 106] width 48 height 25
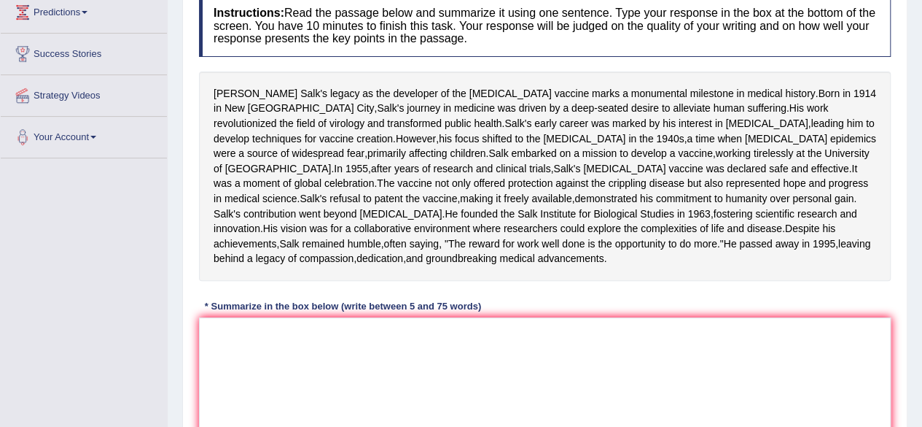
scroll to position [206, 0]
